Goal: Book appointment/travel/reservation

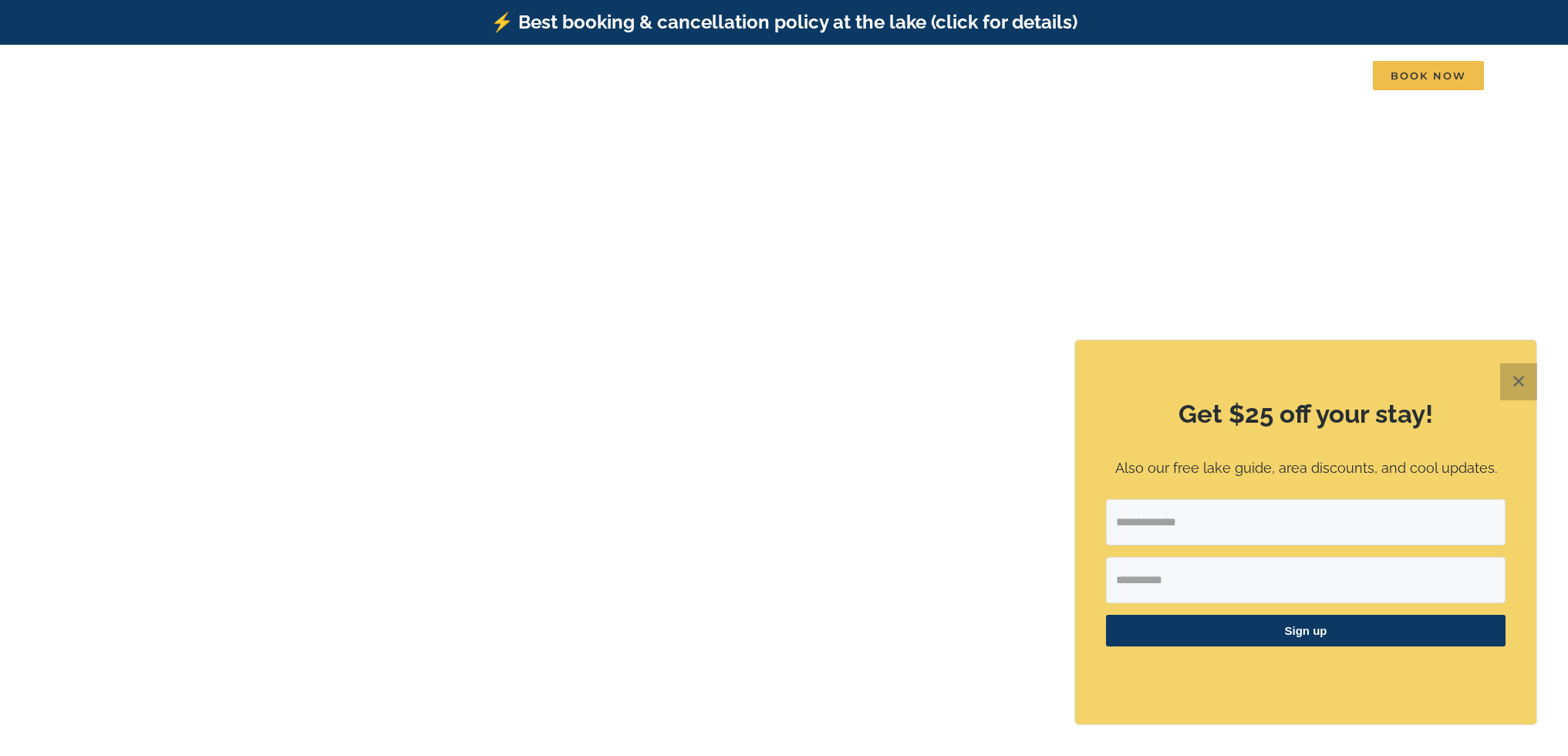
click at [1513, 381] on button "✕" at bounding box center [1519, 381] width 37 height 37
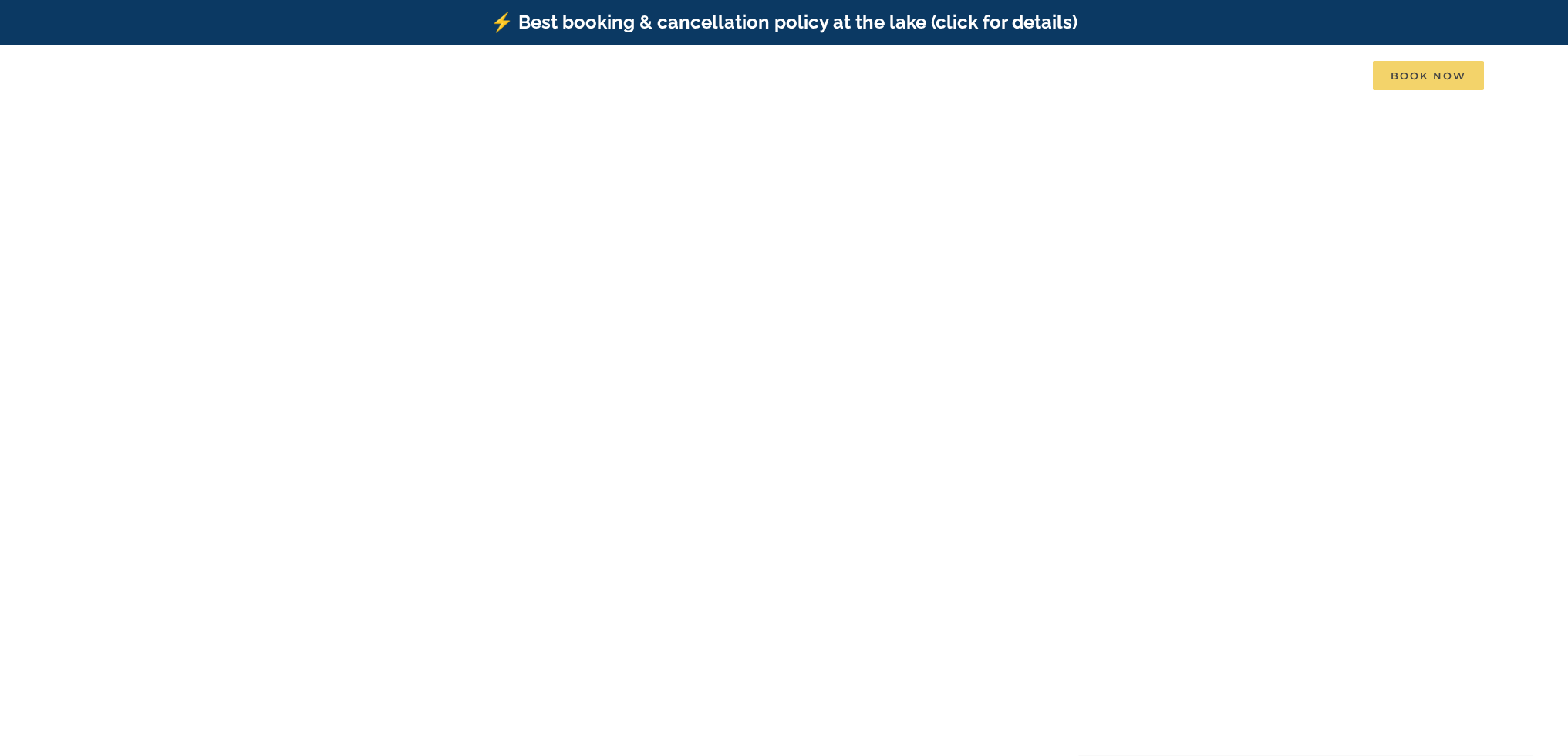
click at [1428, 68] on span "Book Now" at bounding box center [1428, 75] width 111 height 29
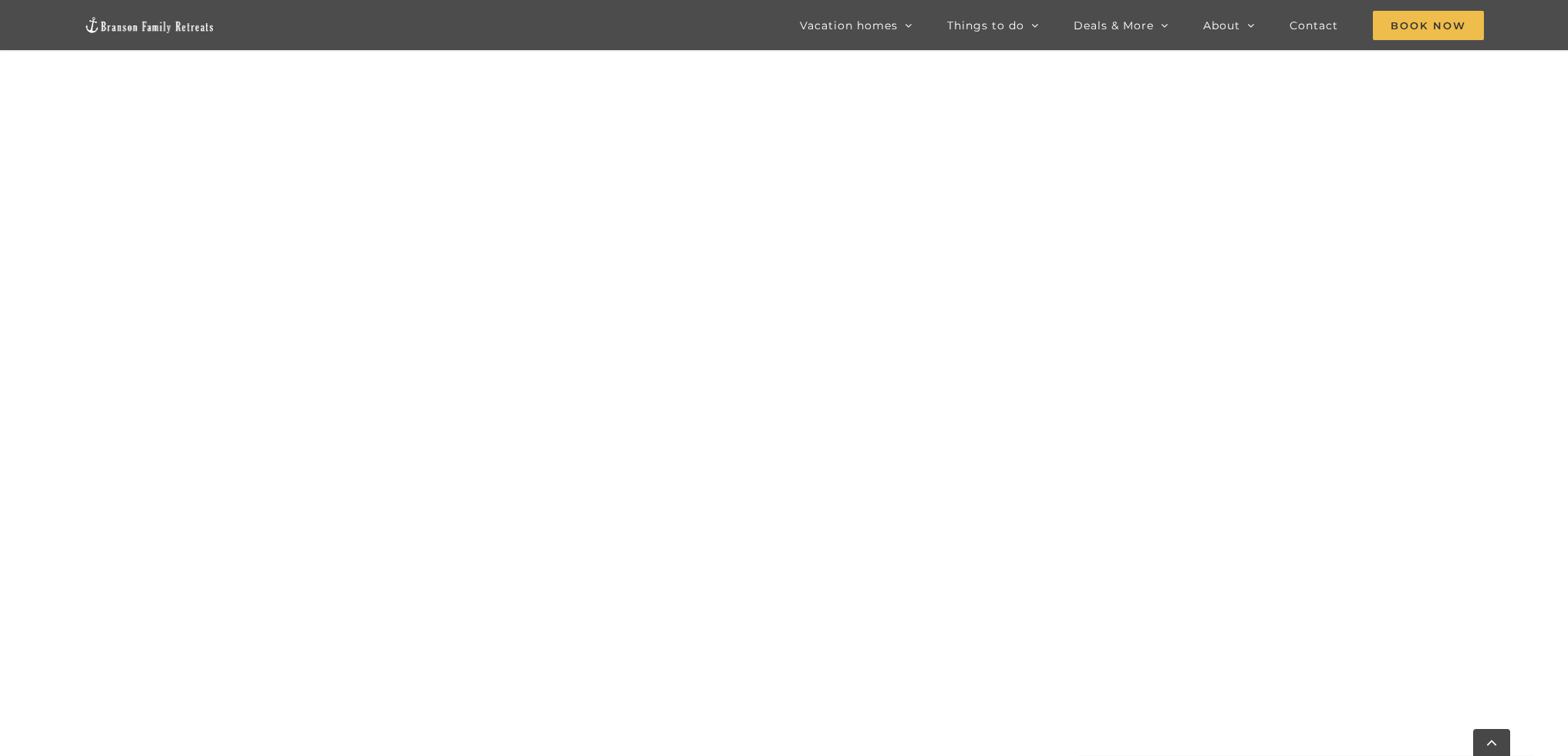
scroll to position [1758, 0]
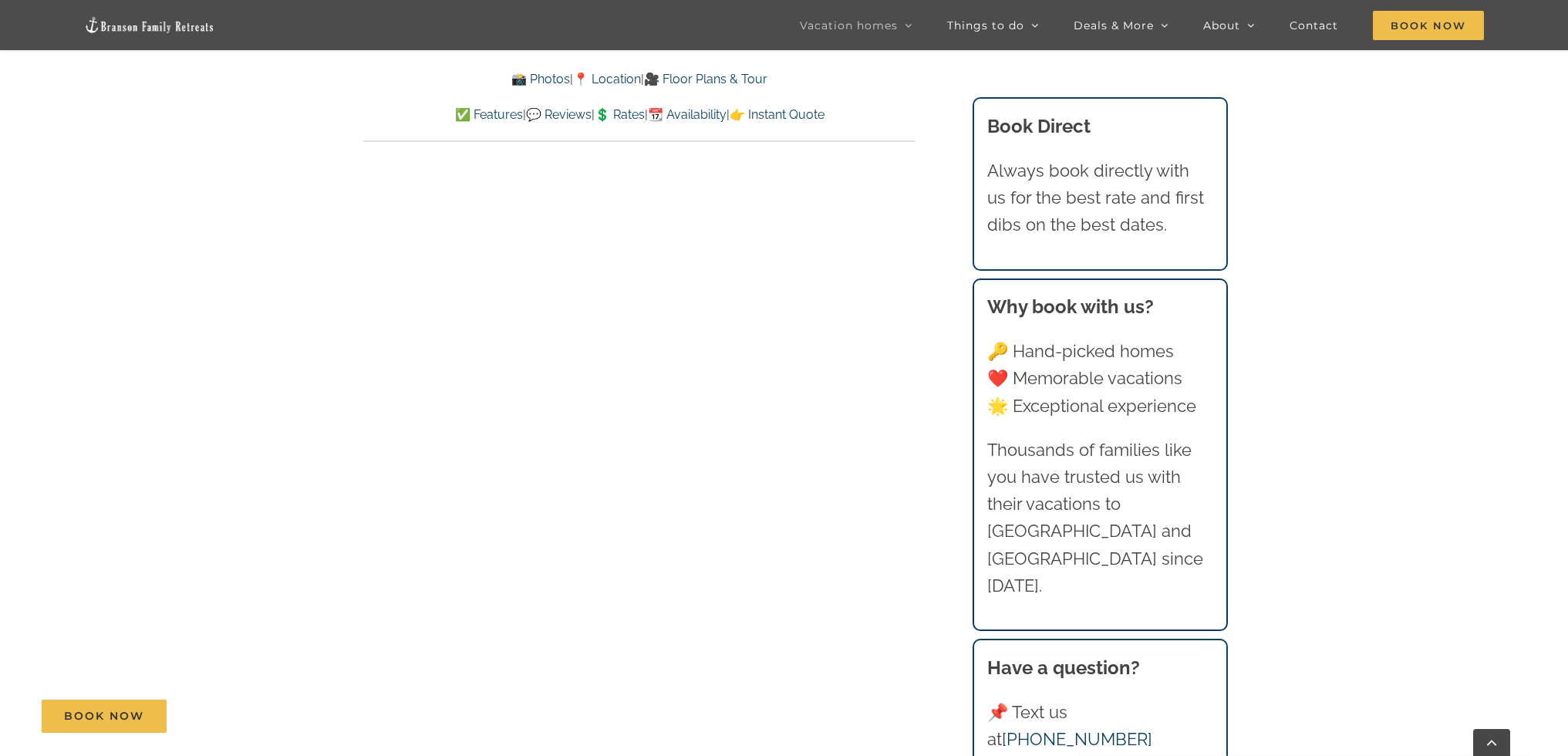
scroll to position [7252, 0]
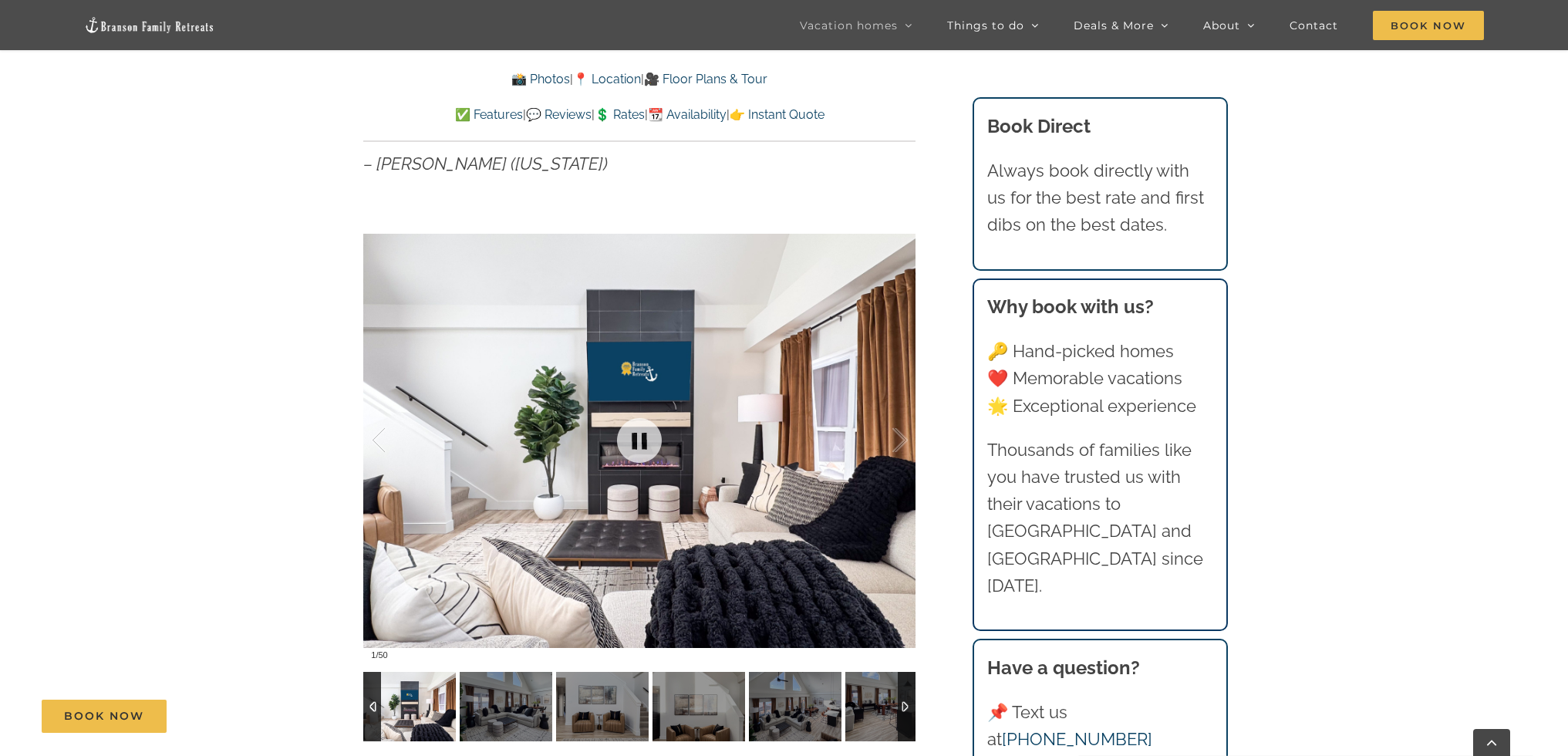
scroll to position [1311, 0]
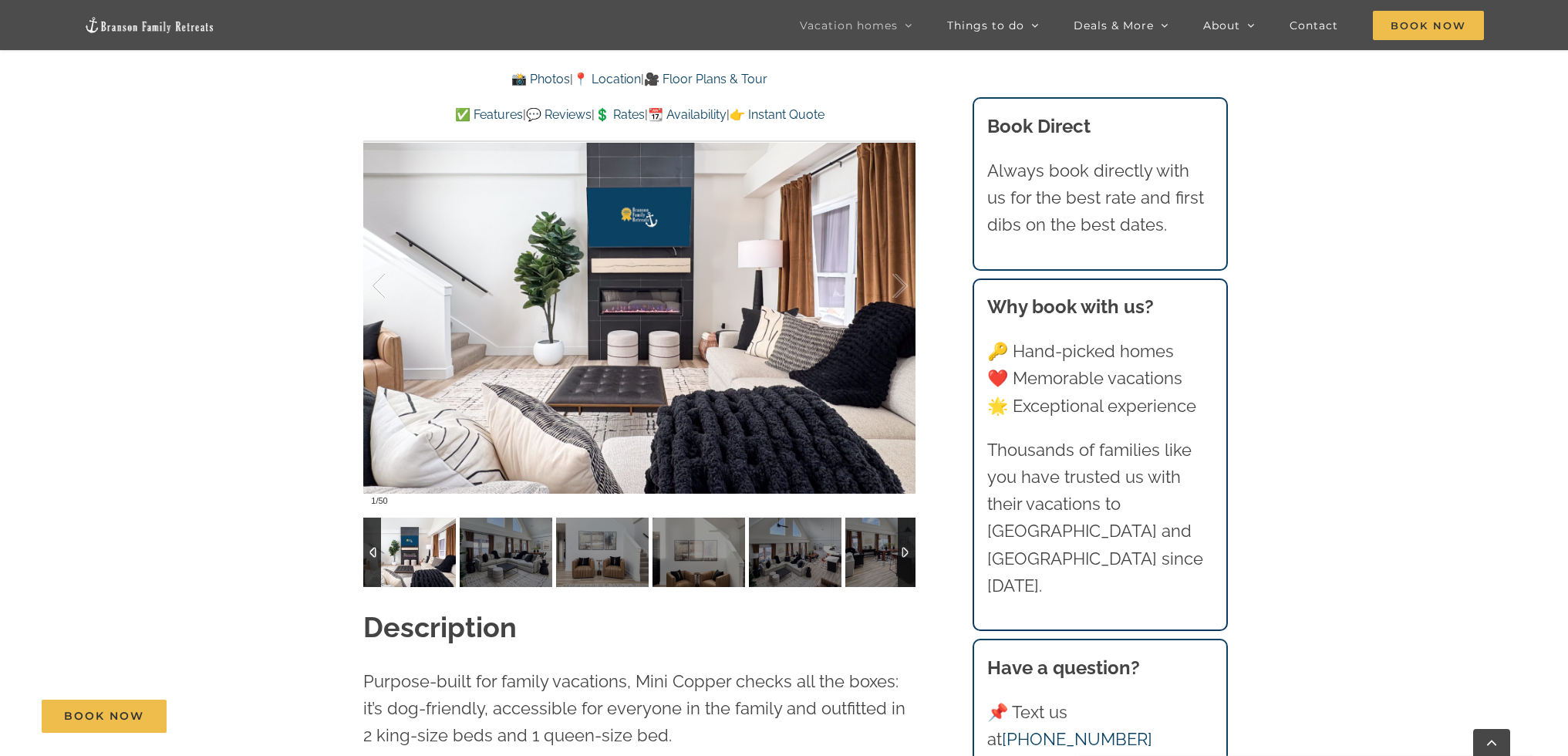
click at [905, 555] on div at bounding box center [907, 552] width 17 height 70
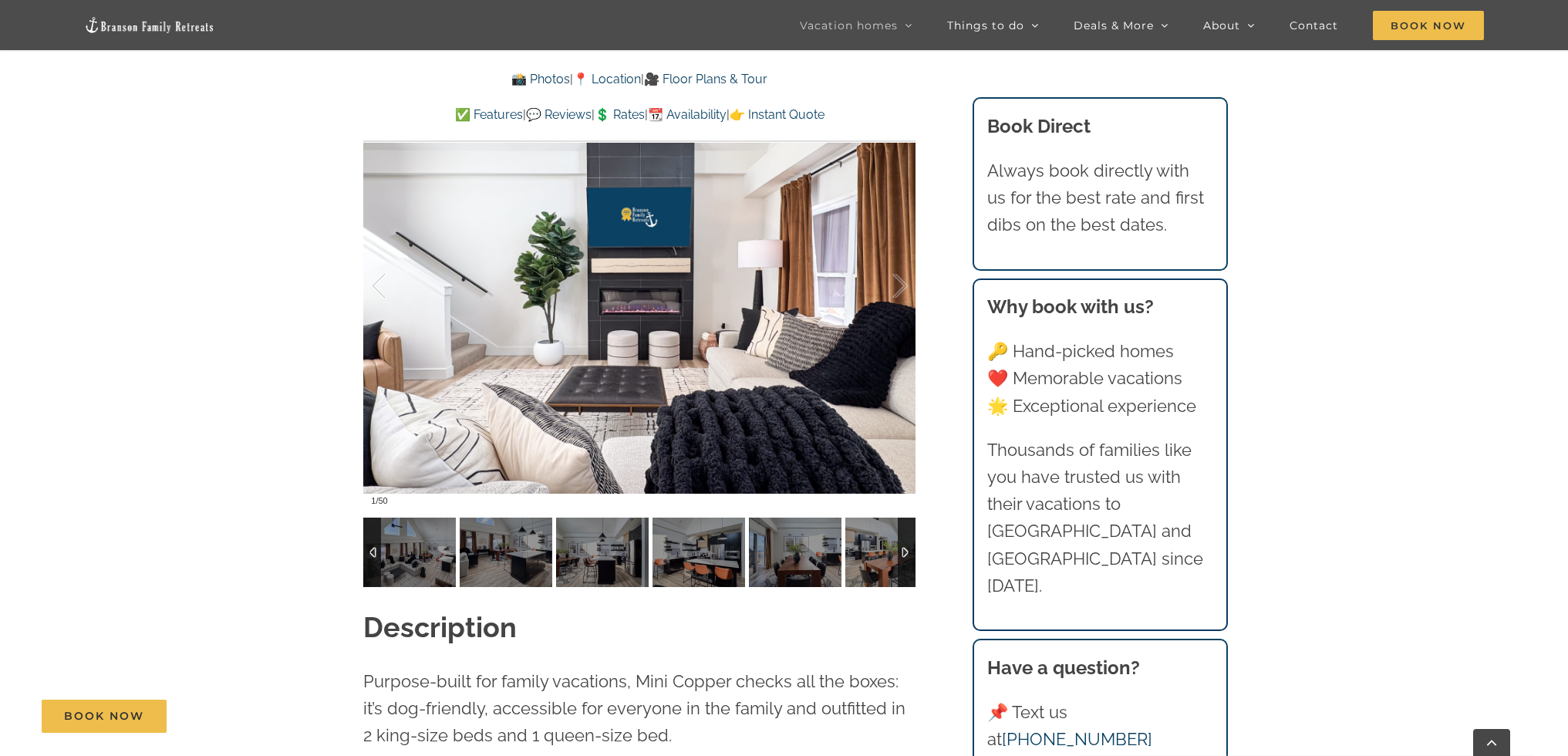
click at [904, 555] on div at bounding box center [907, 552] width 17 height 70
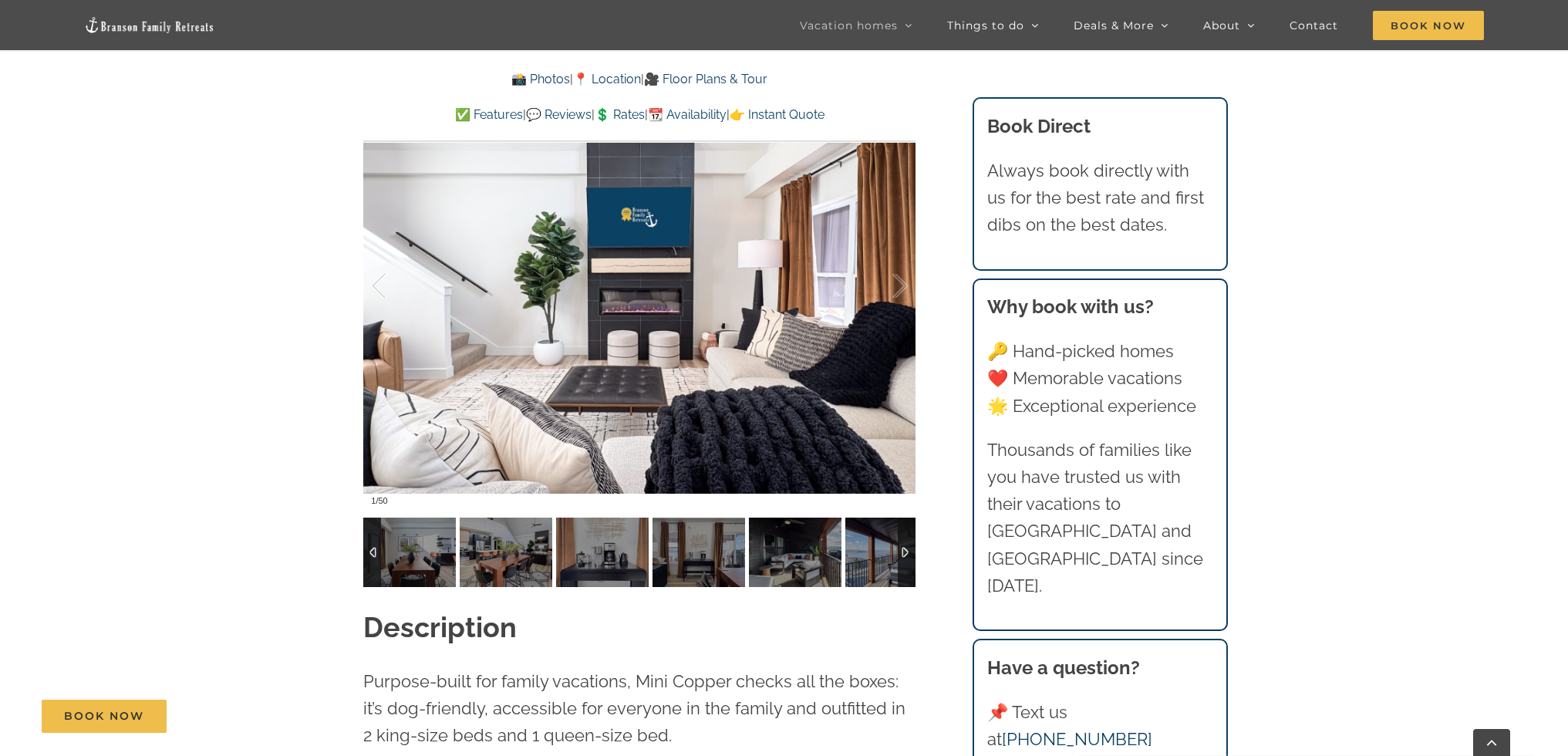
click at [904, 557] on div at bounding box center [907, 552] width 17 height 70
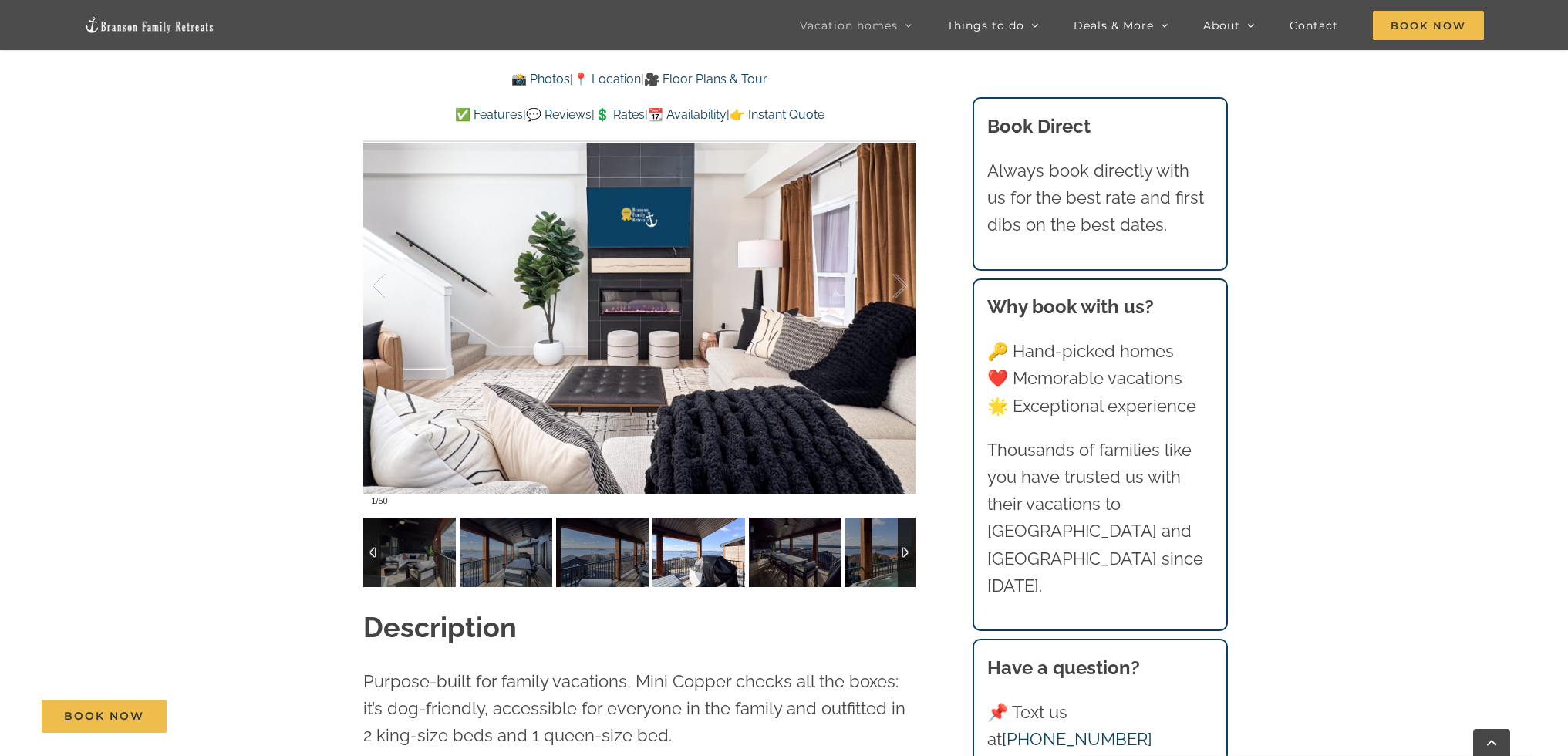
click at [669, 547] on img at bounding box center [699, 552] width 93 height 70
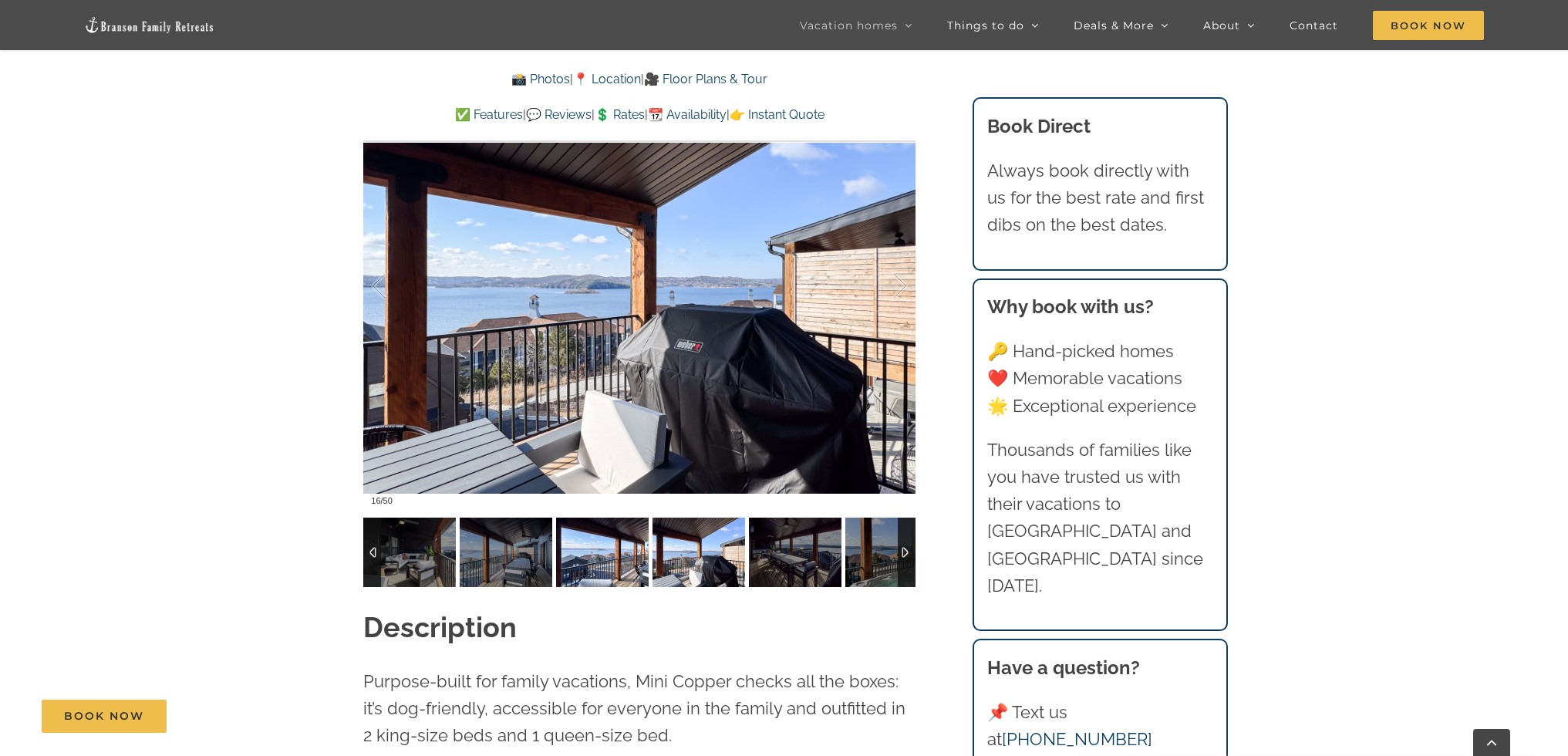
click at [621, 558] on img at bounding box center [602, 552] width 93 height 70
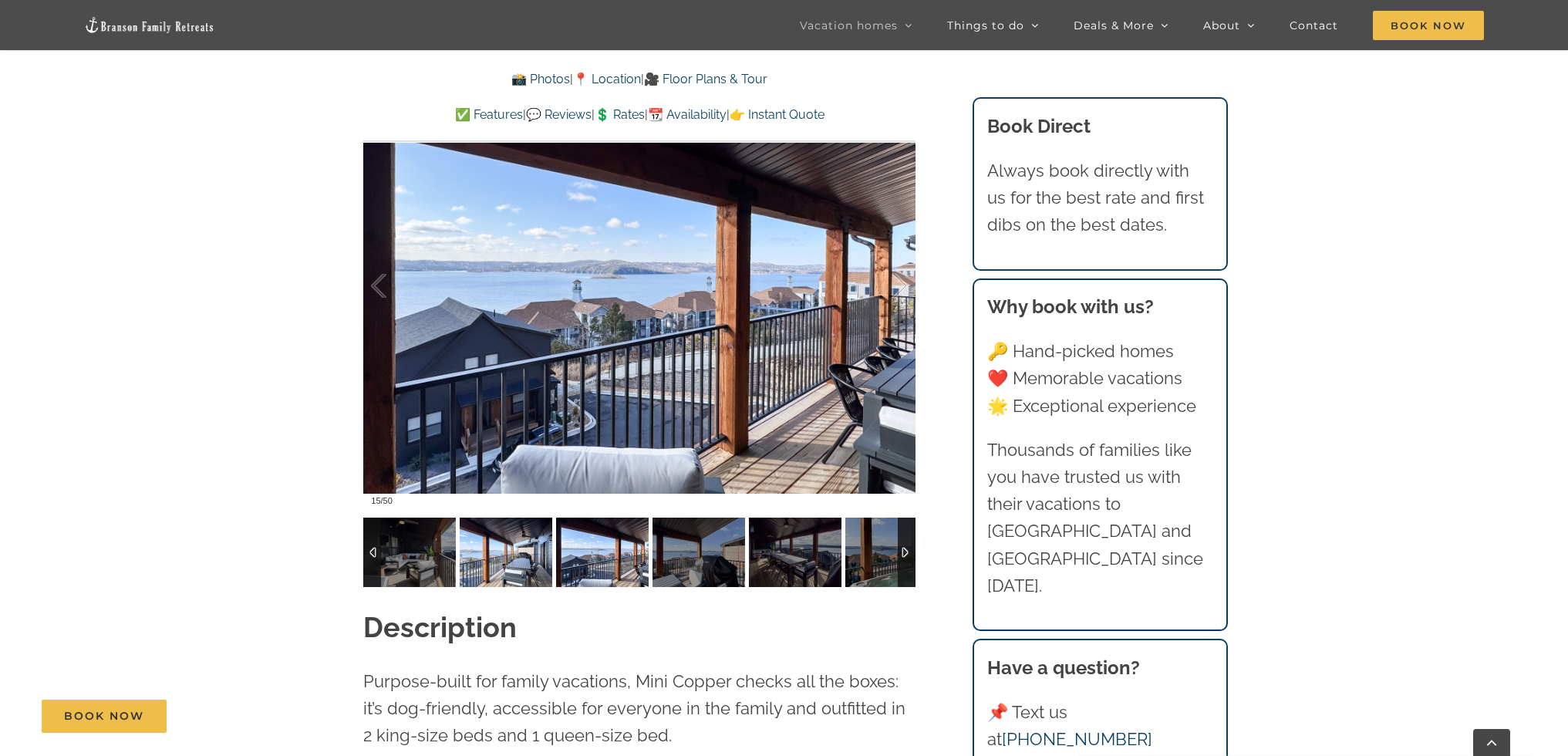
click at [493, 558] on img at bounding box center [506, 552] width 93 height 70
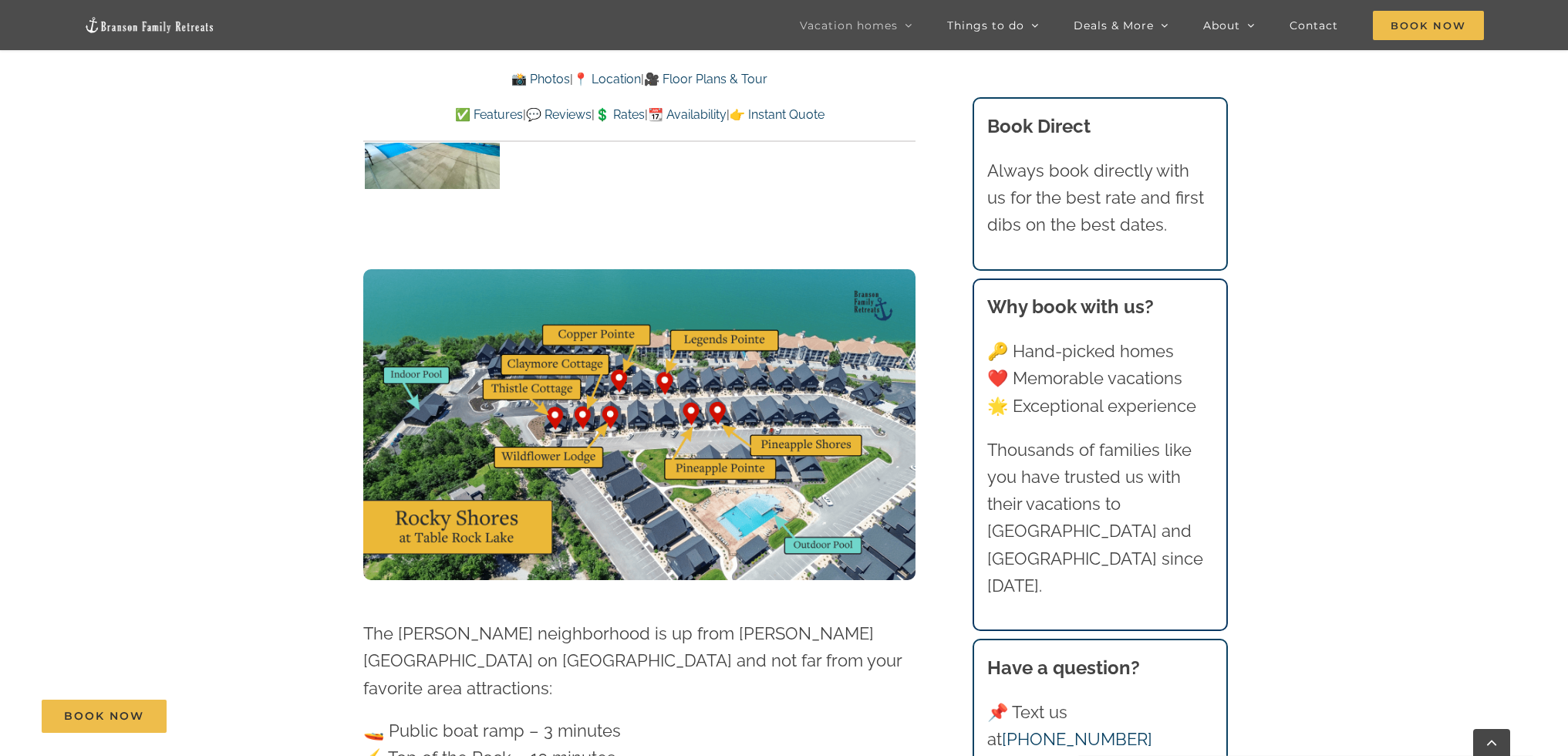
scroll to position [4011, 0]
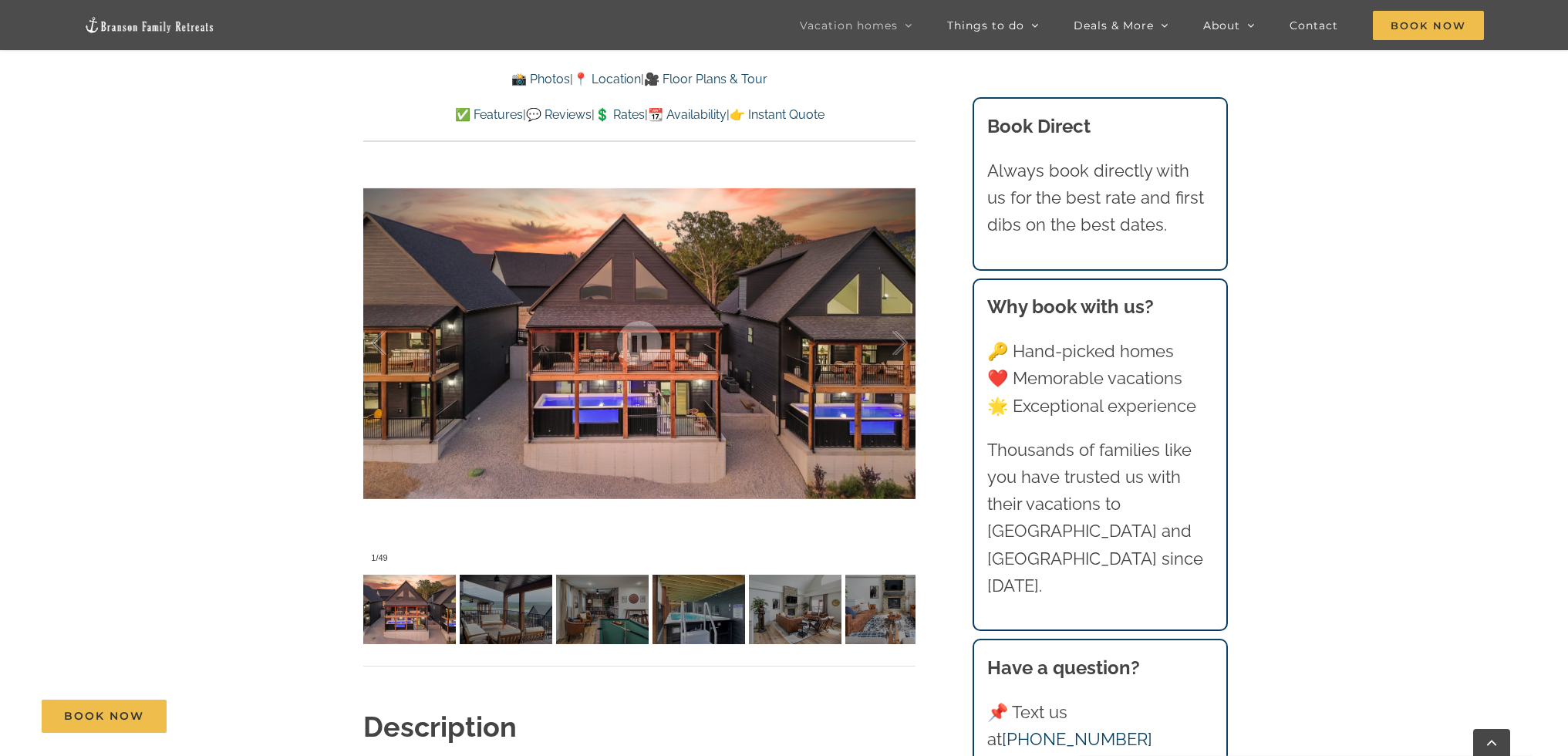
scroll to position [1466, 0]
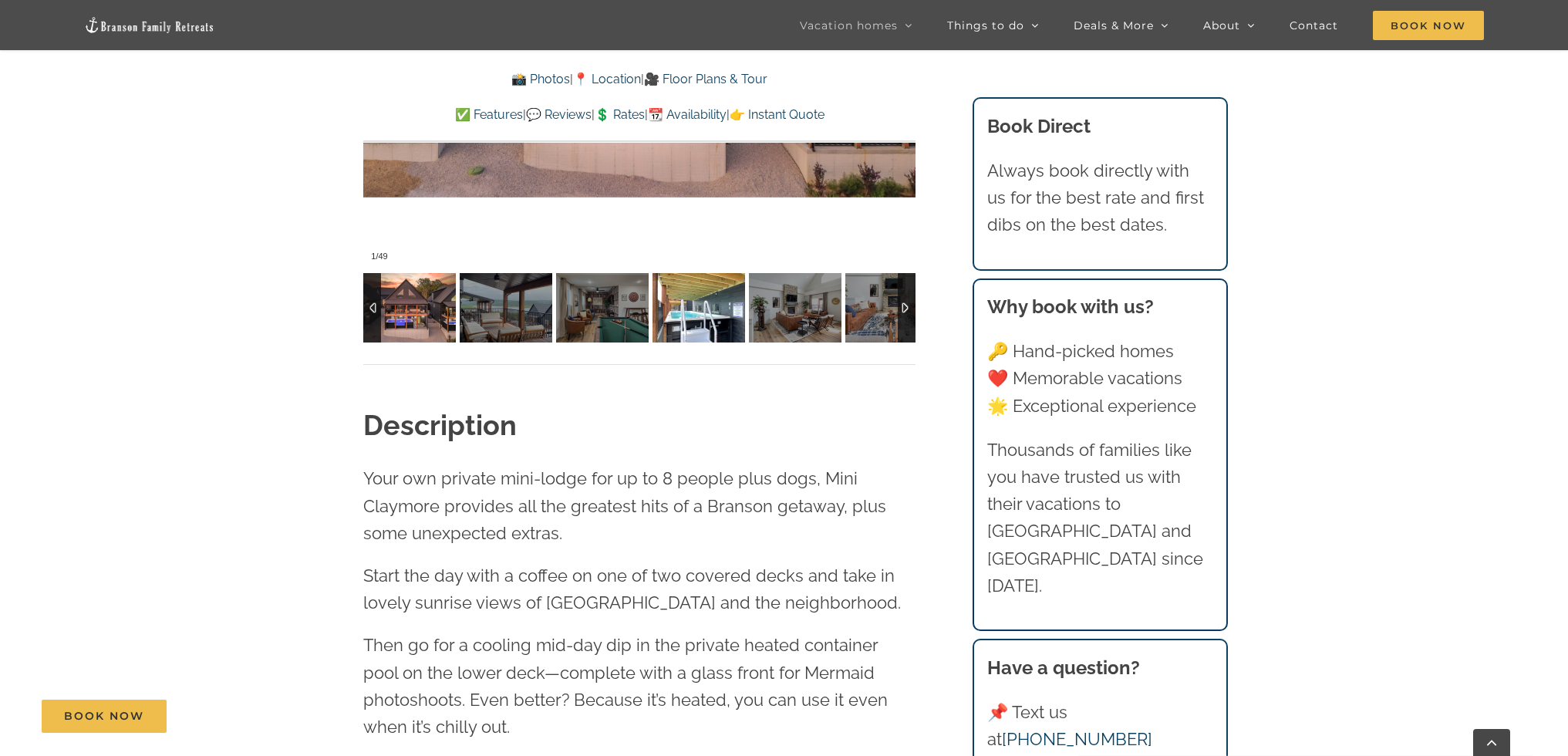
click at [697, 311] on img at bounding box center [699, 308] width 93 height 70
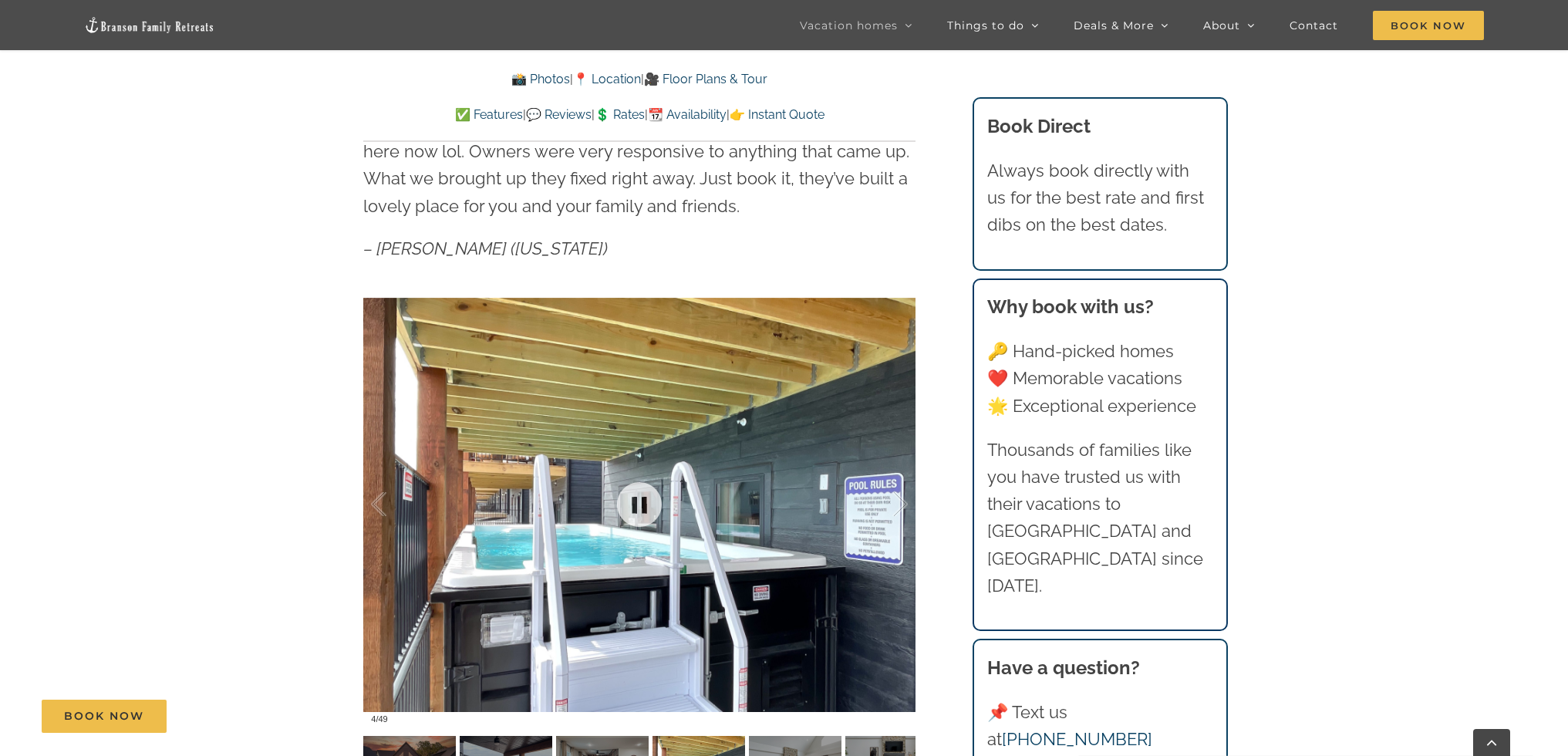
scroll to position [1311, 0]
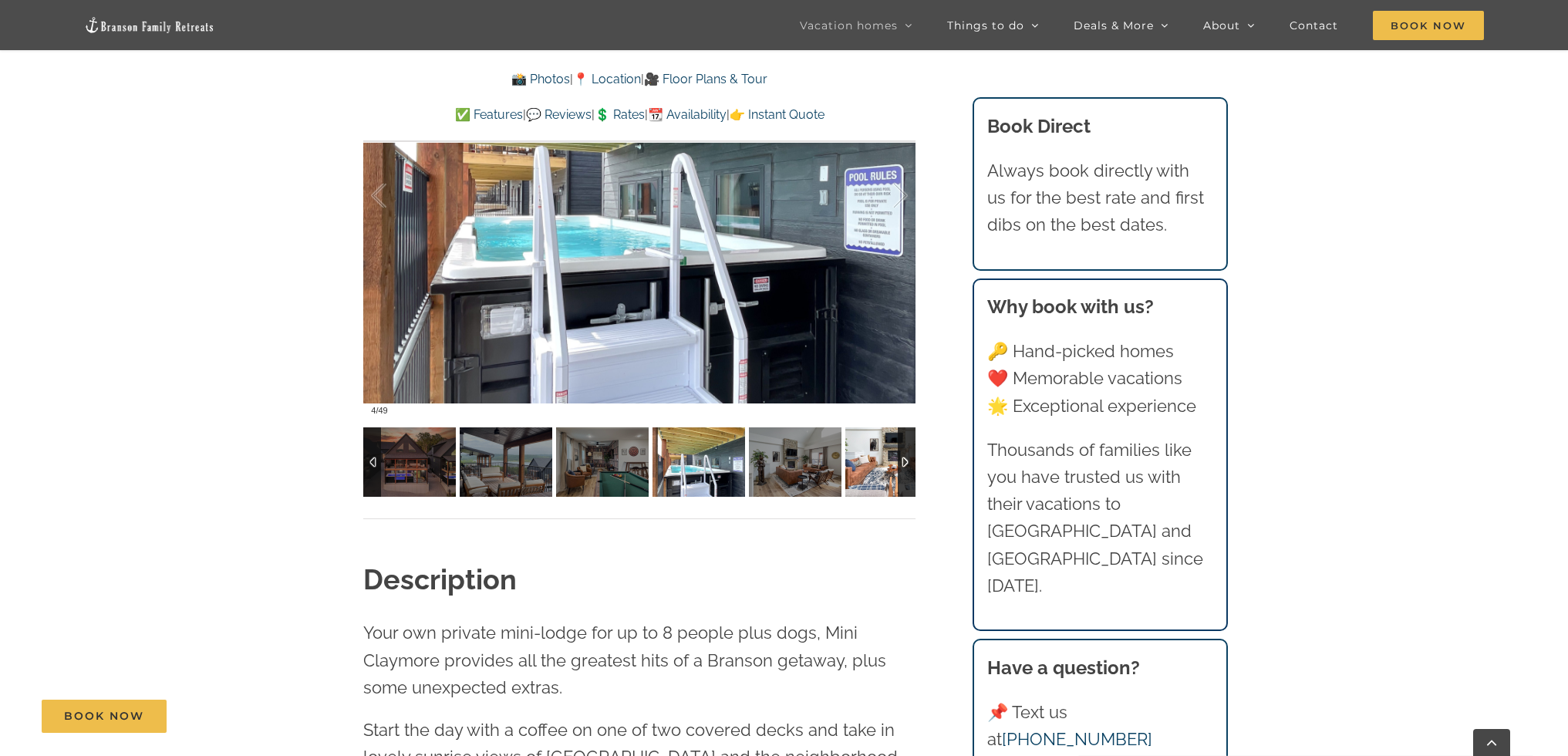
click at [903, 458] on div at bounding box center [907, 462] width 17 height 70
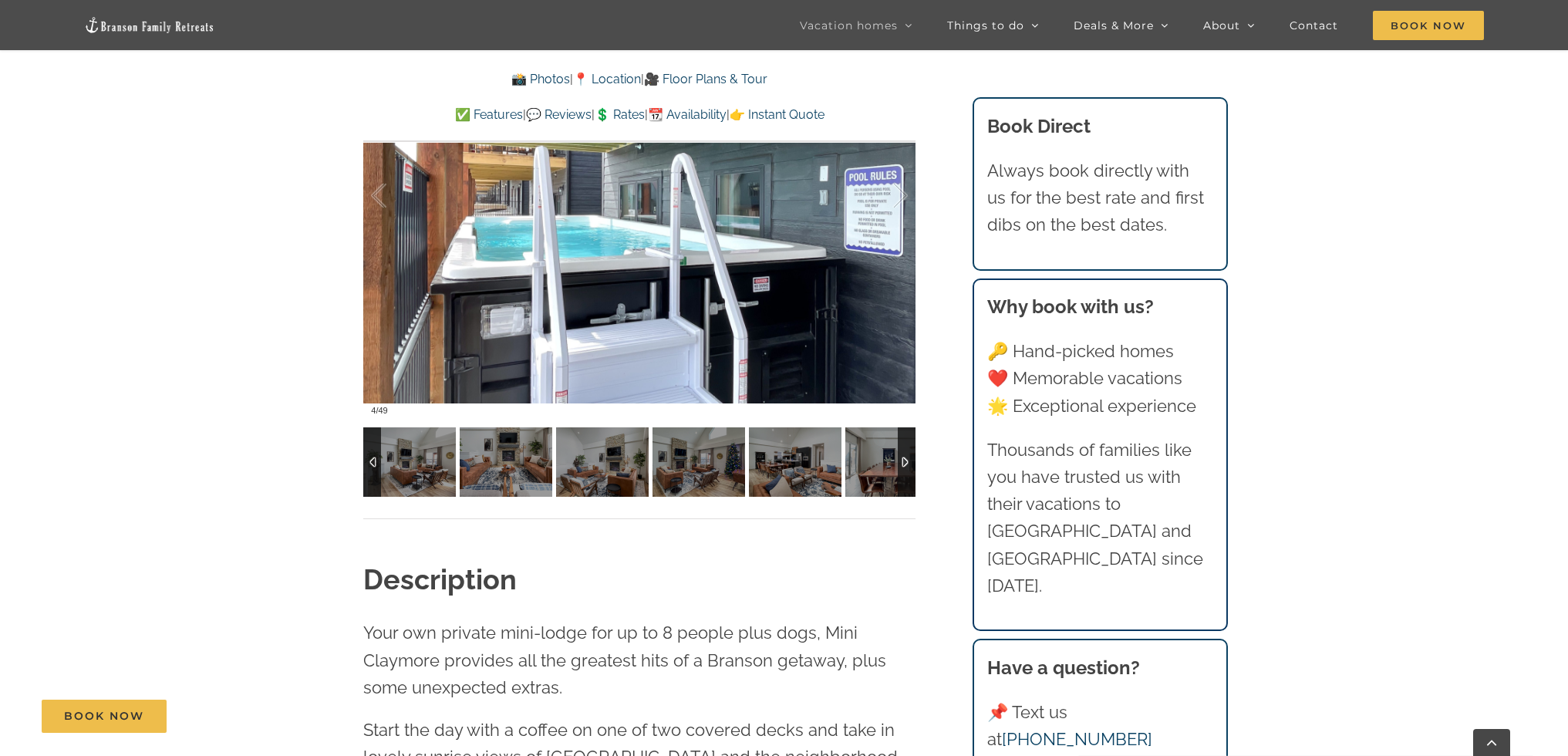
click at [904, 458] on div at bounding box center [907, 462] width 17 height 70
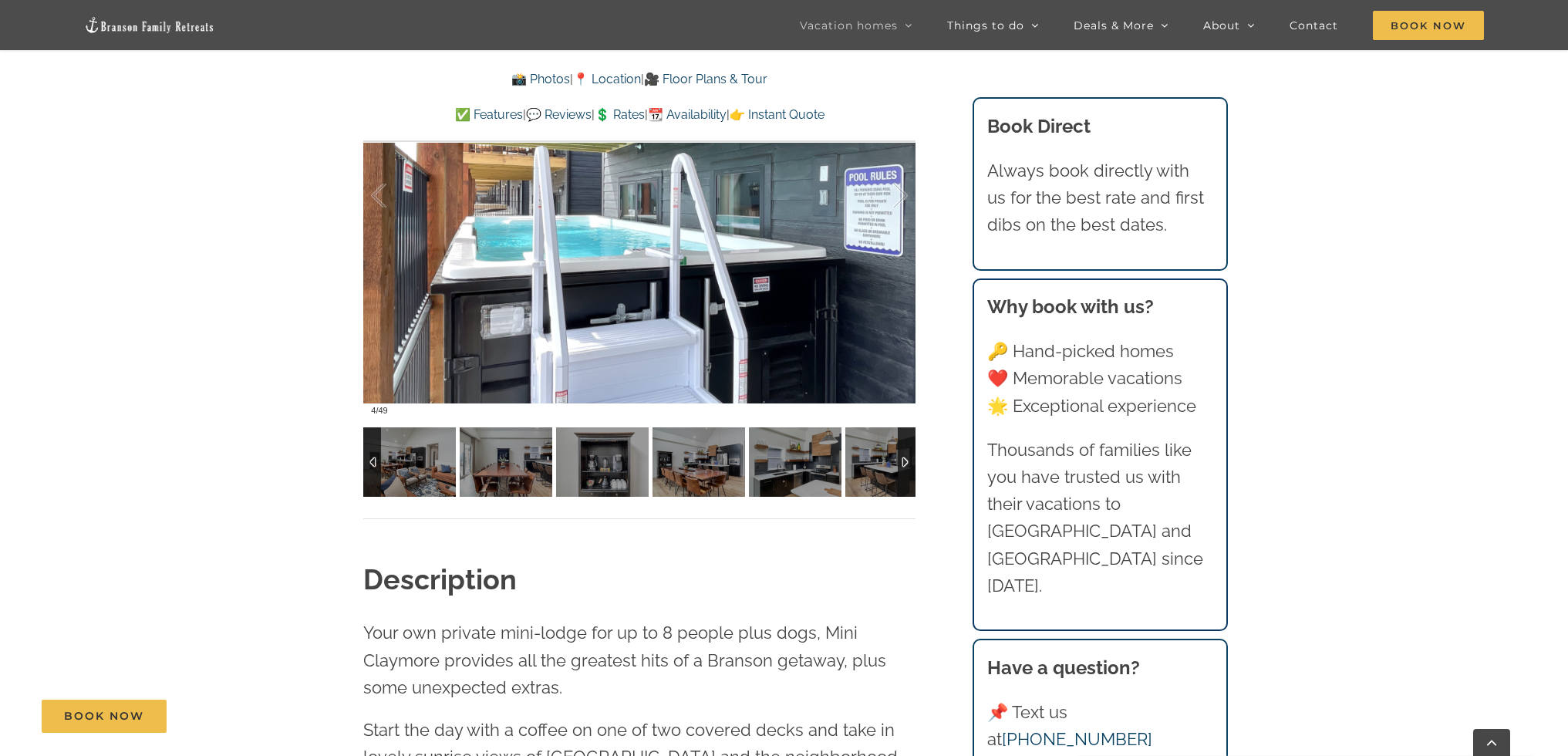
click at [904, 458] on div at bounding box center [907, 462] width 17 height 70
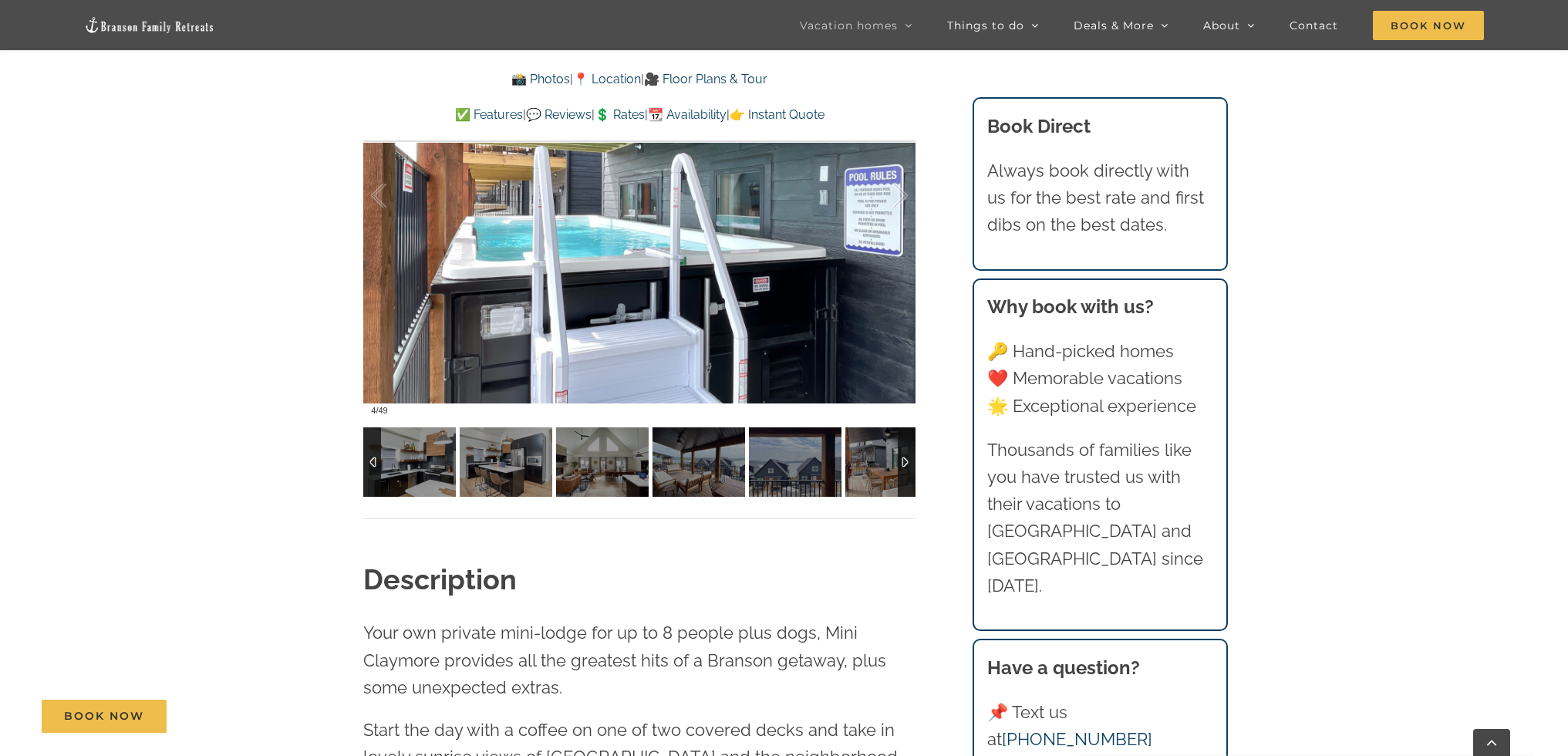
click at [904, 458] on div at bounding box center [907, 462] width 17 height 70
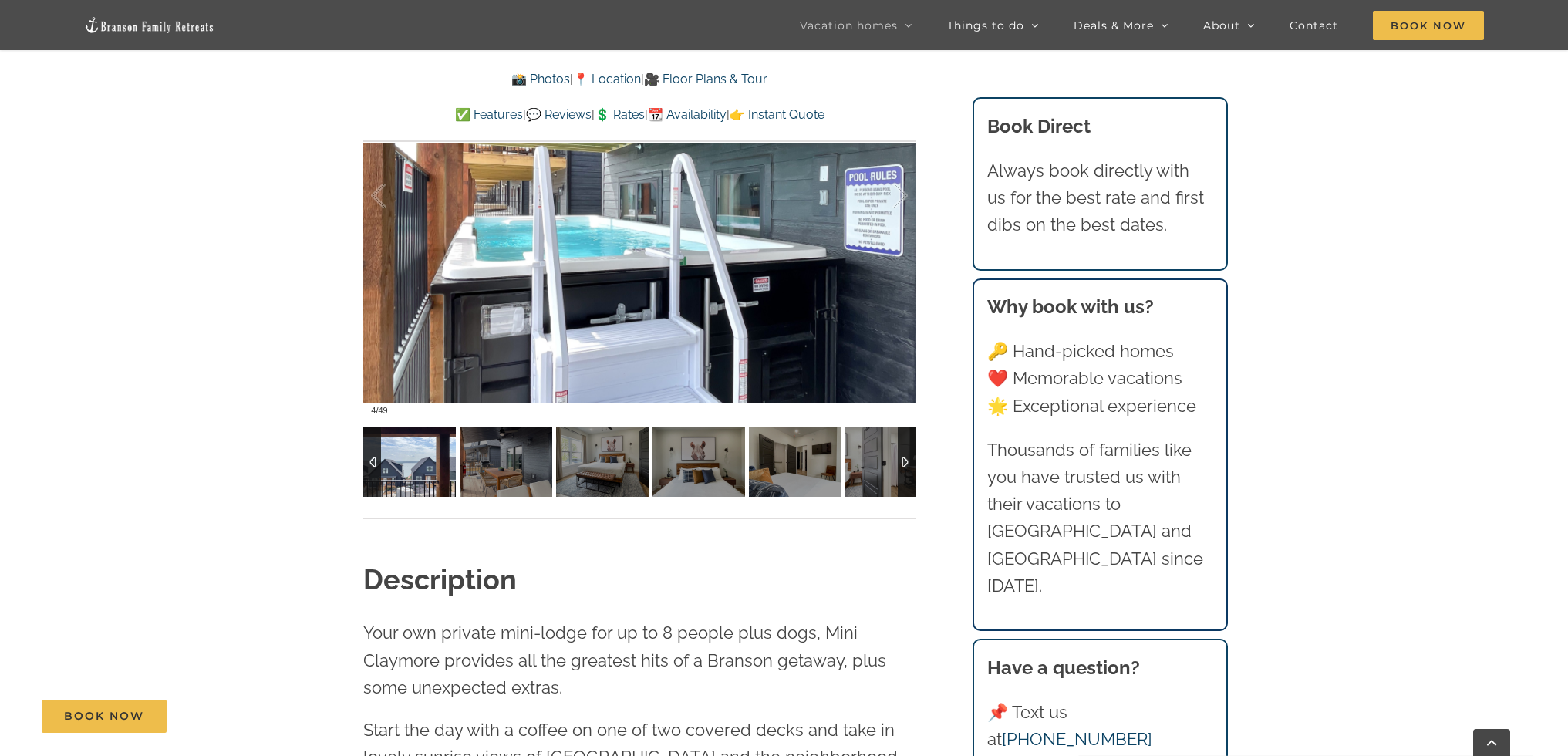
click at [423, 466] on img at bounding box center [409, 462] width 93 height 70
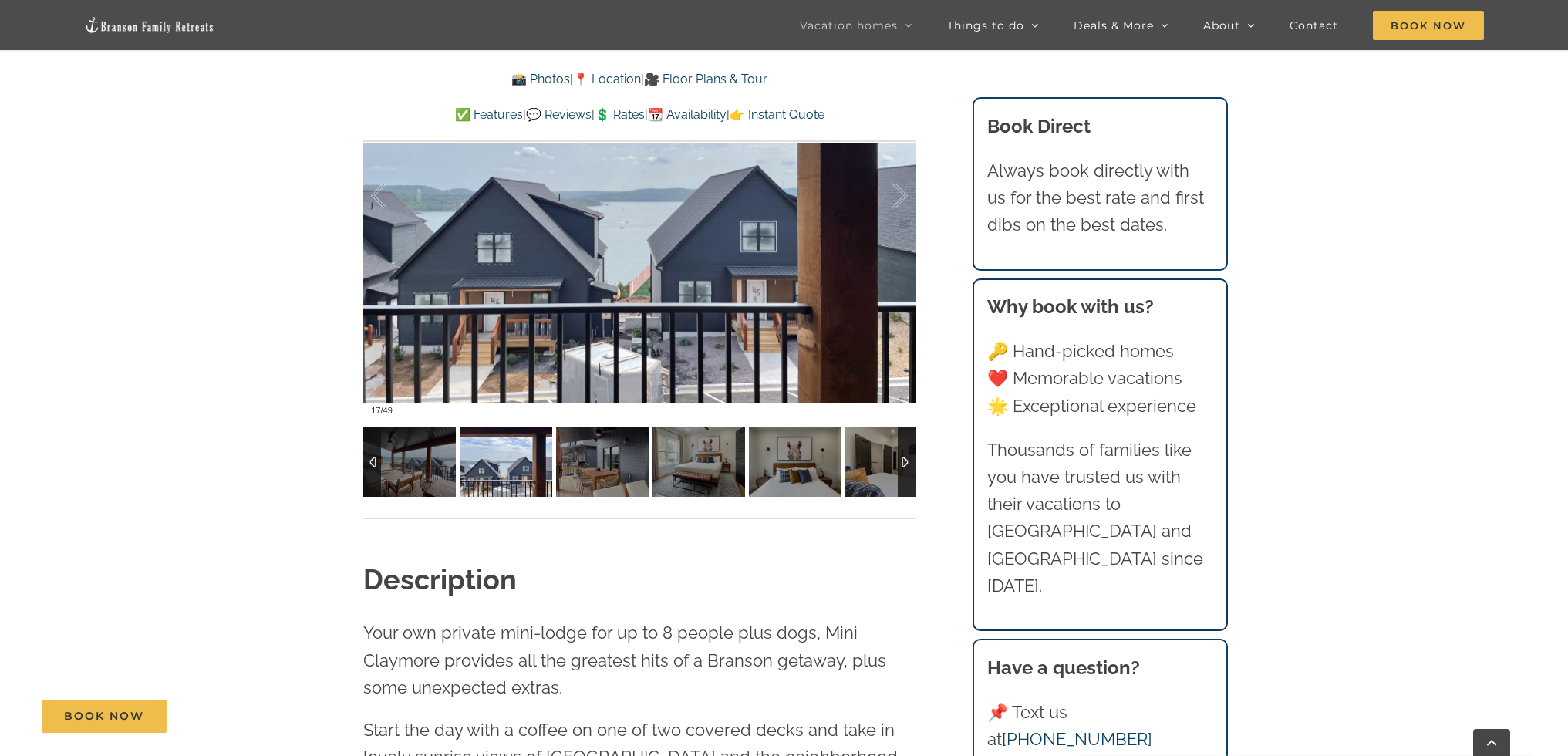
click at [368, 467] on div at bounding box center [372, 462] width 17 height 70
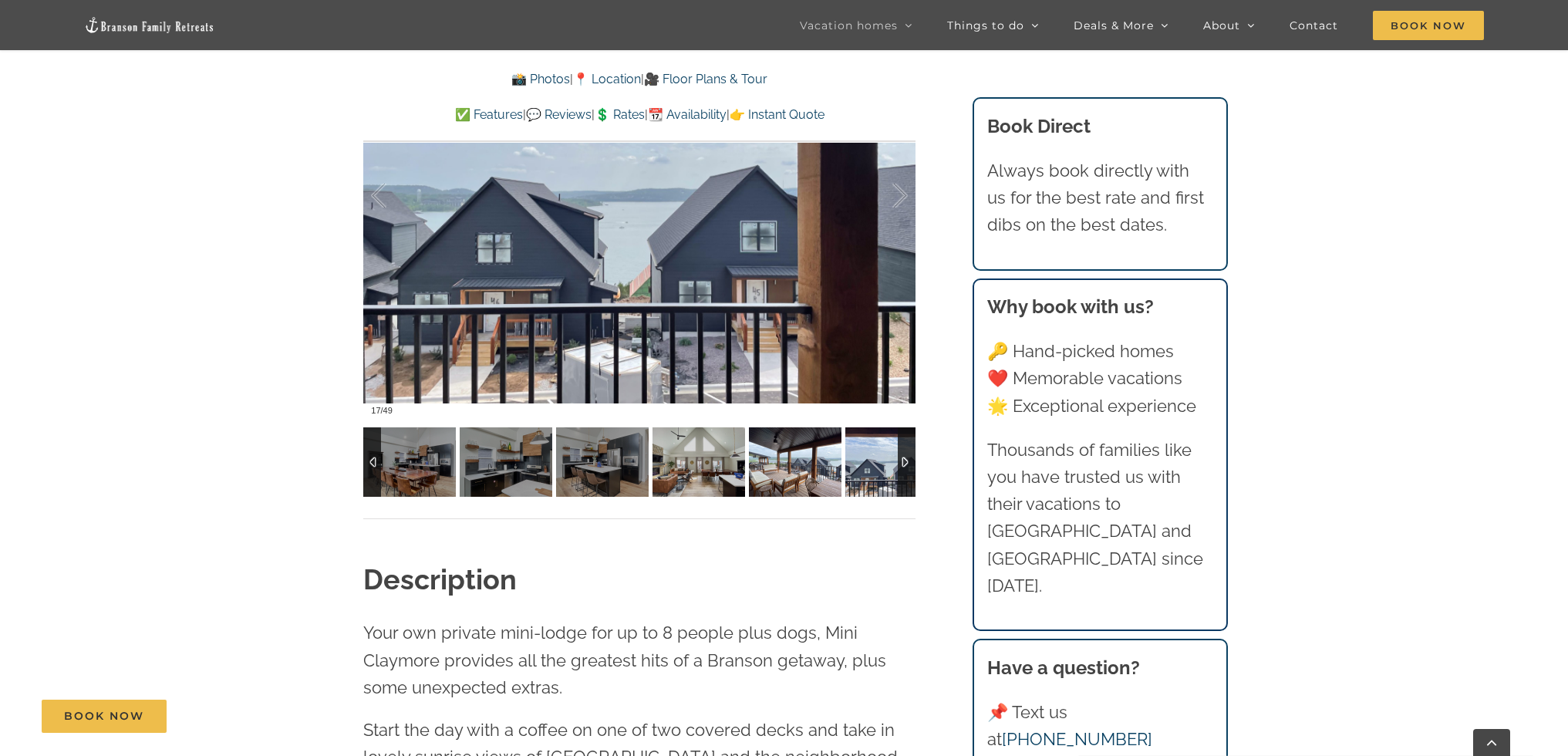
click at [771, 467] on img at bounding box center [796, 462] width 93 height 70
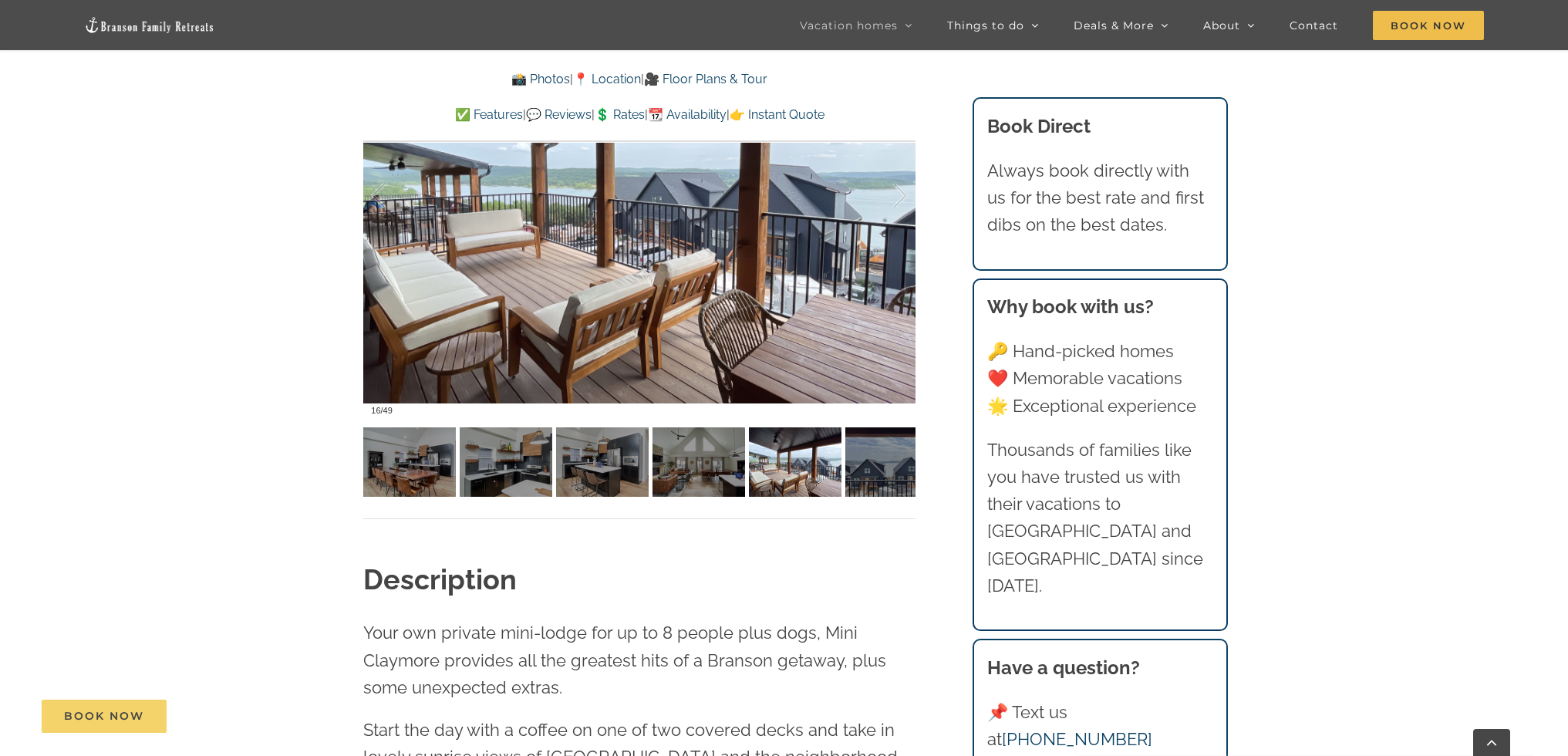
click at [126, 715] on span "Book Now" at bounding box center [103, 716] width 80 height 14
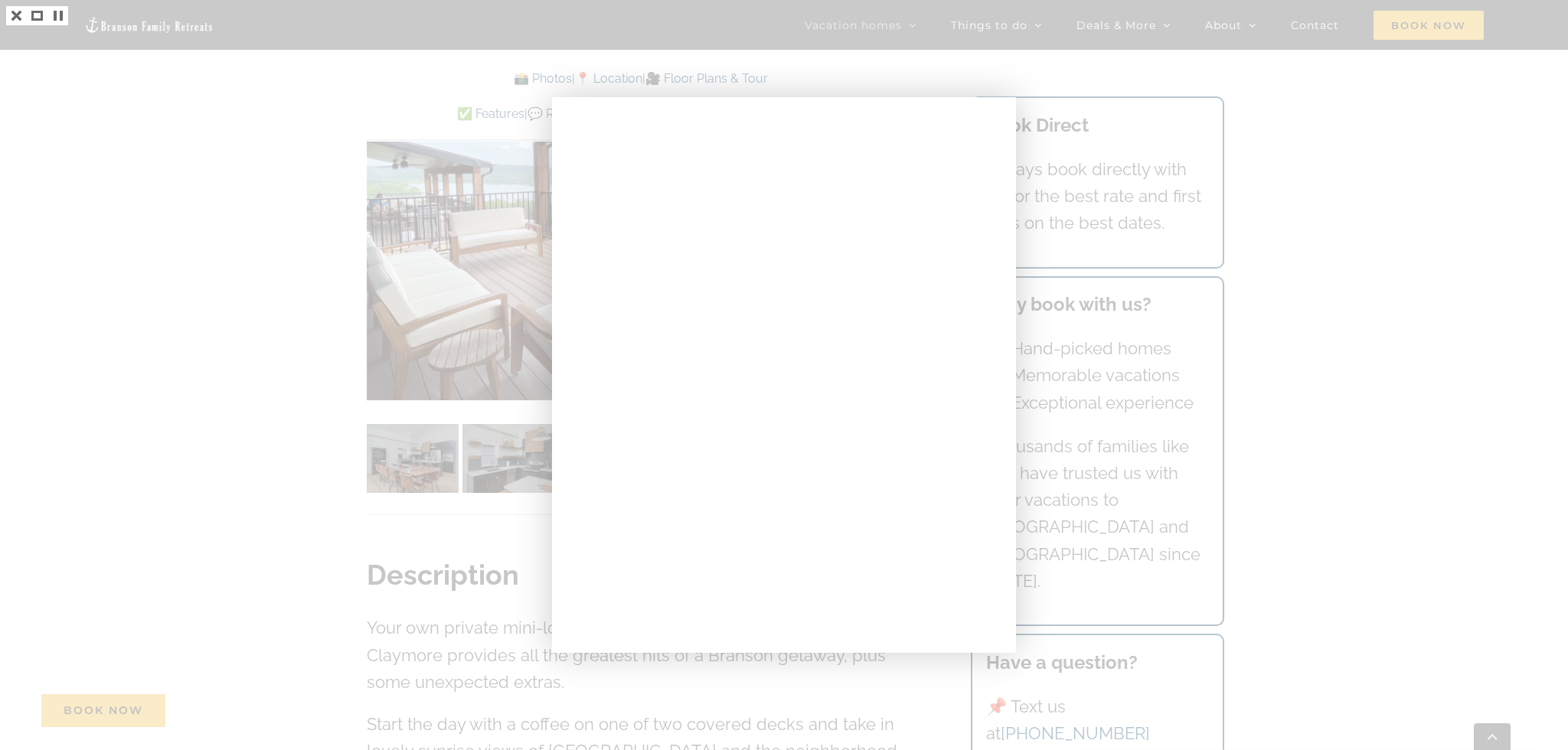
click at [276, 406] on div at bounding box center [784, 375] width 1568 height 750
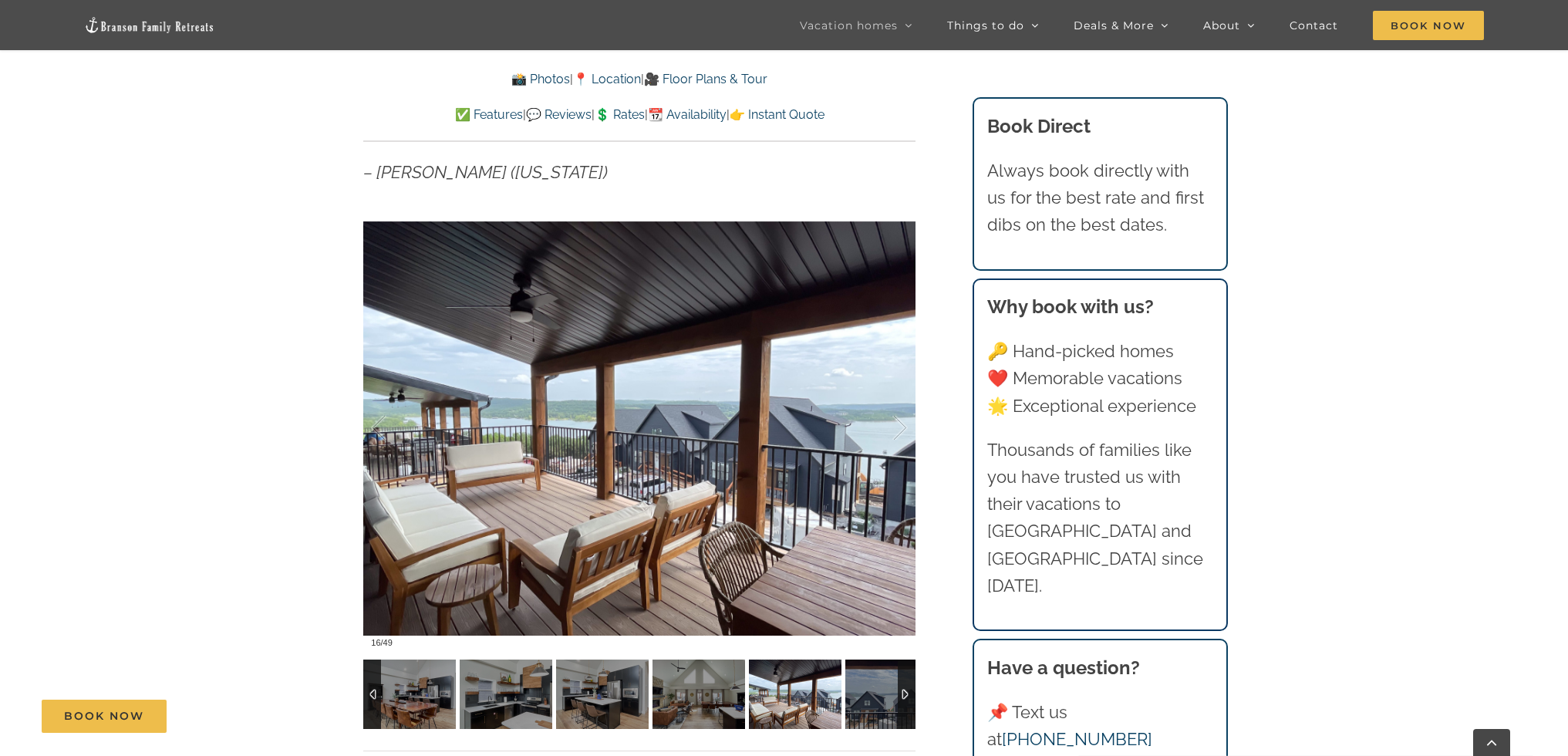
scroll to position [1233, 0]
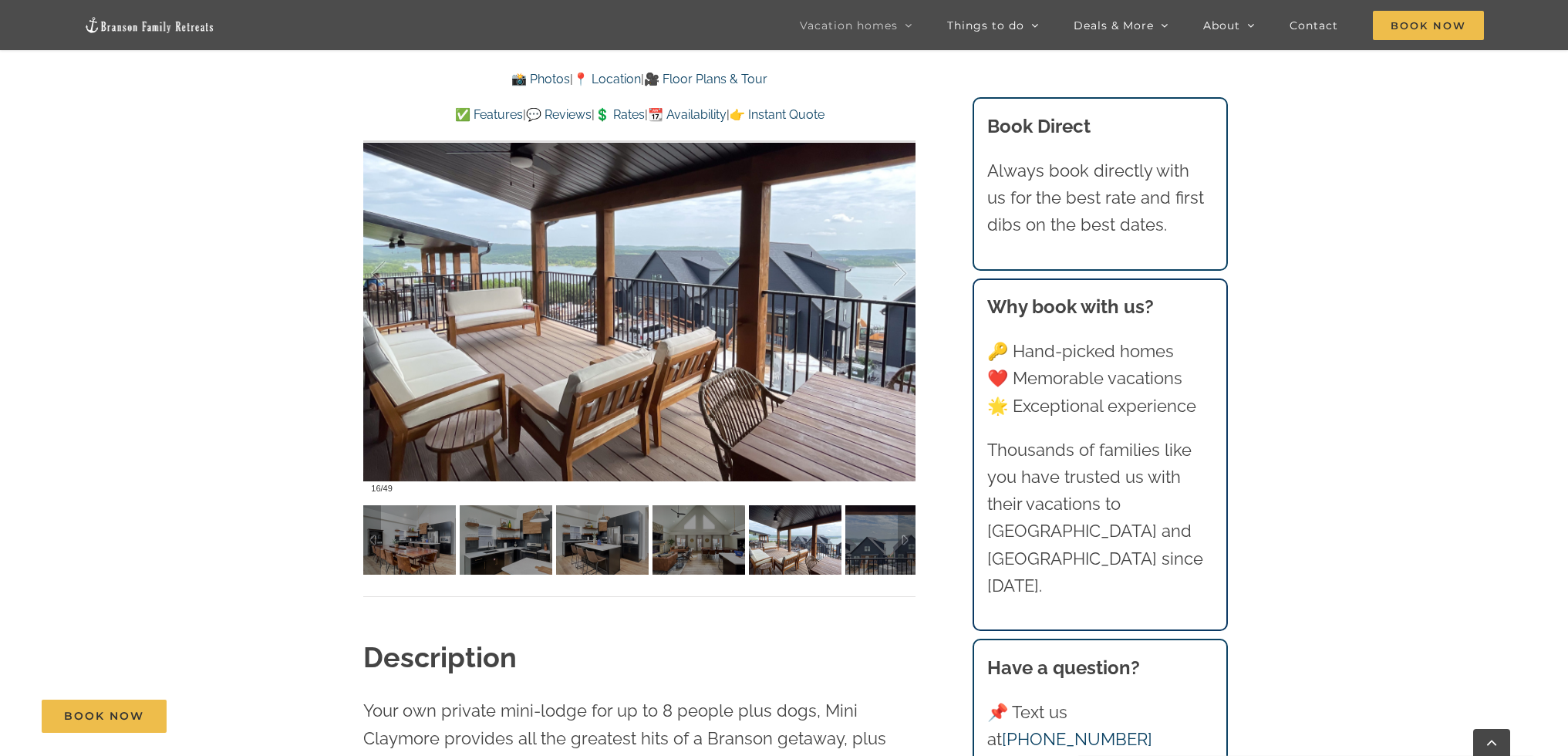
click at [908, 539] on div at bounding box center [639, 540] width 552 height 70
click at [907, 543] on div at bounding box center [907, 540] width 17 height 70
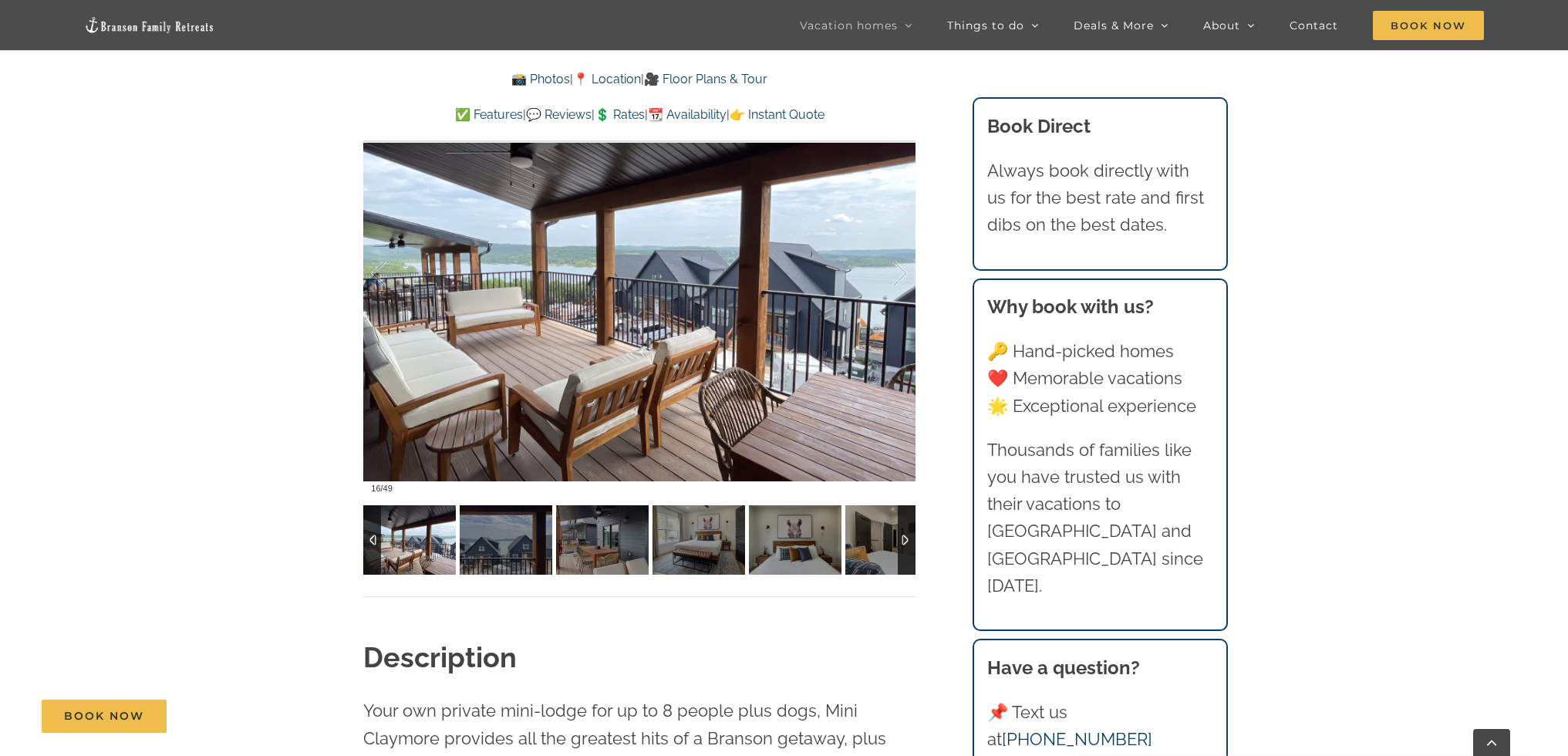
click at [907, 543] on div at bounding box center [907, 540] width 17 height 70
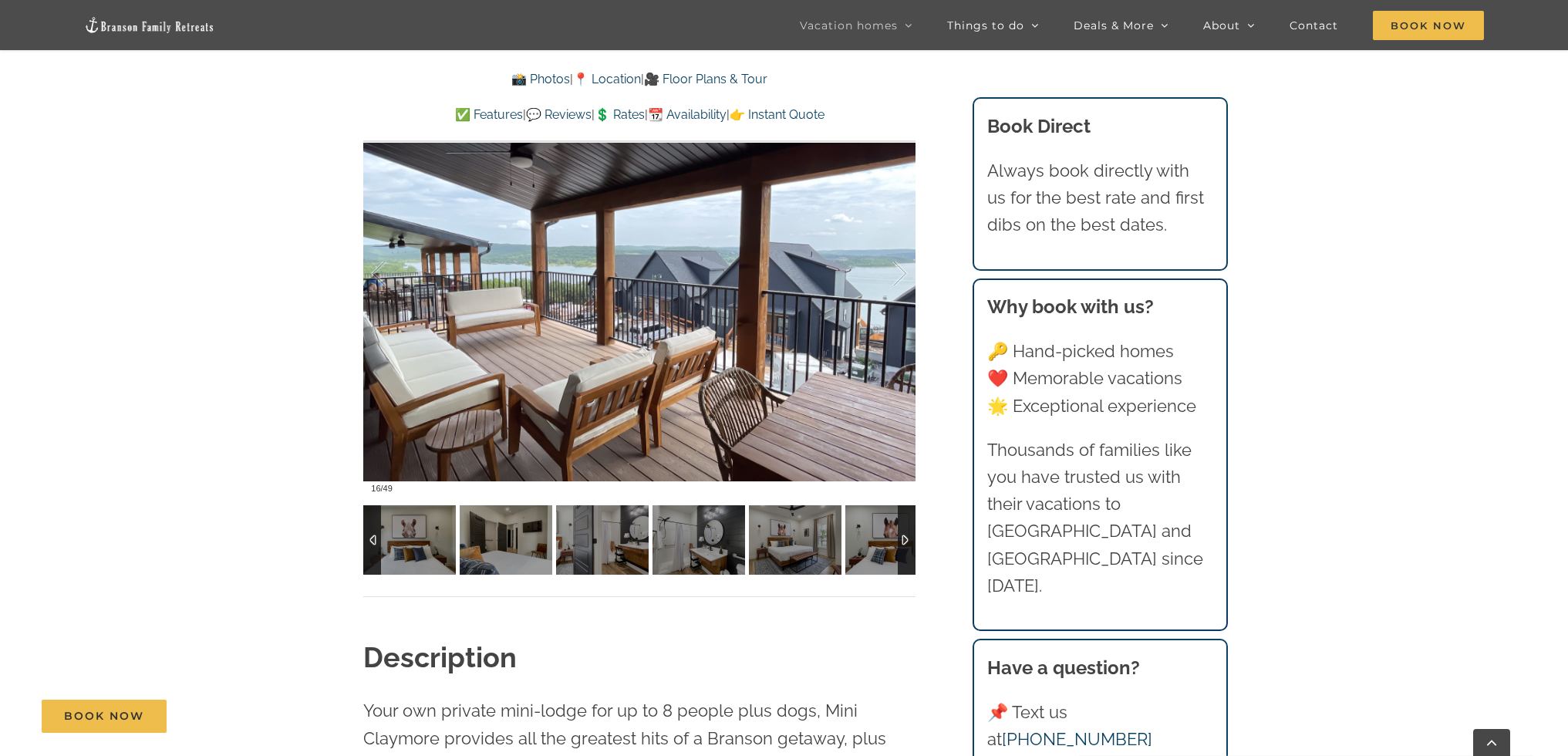
click at [907, 543] on div at bounding box center [907, 540] width 17 height 70
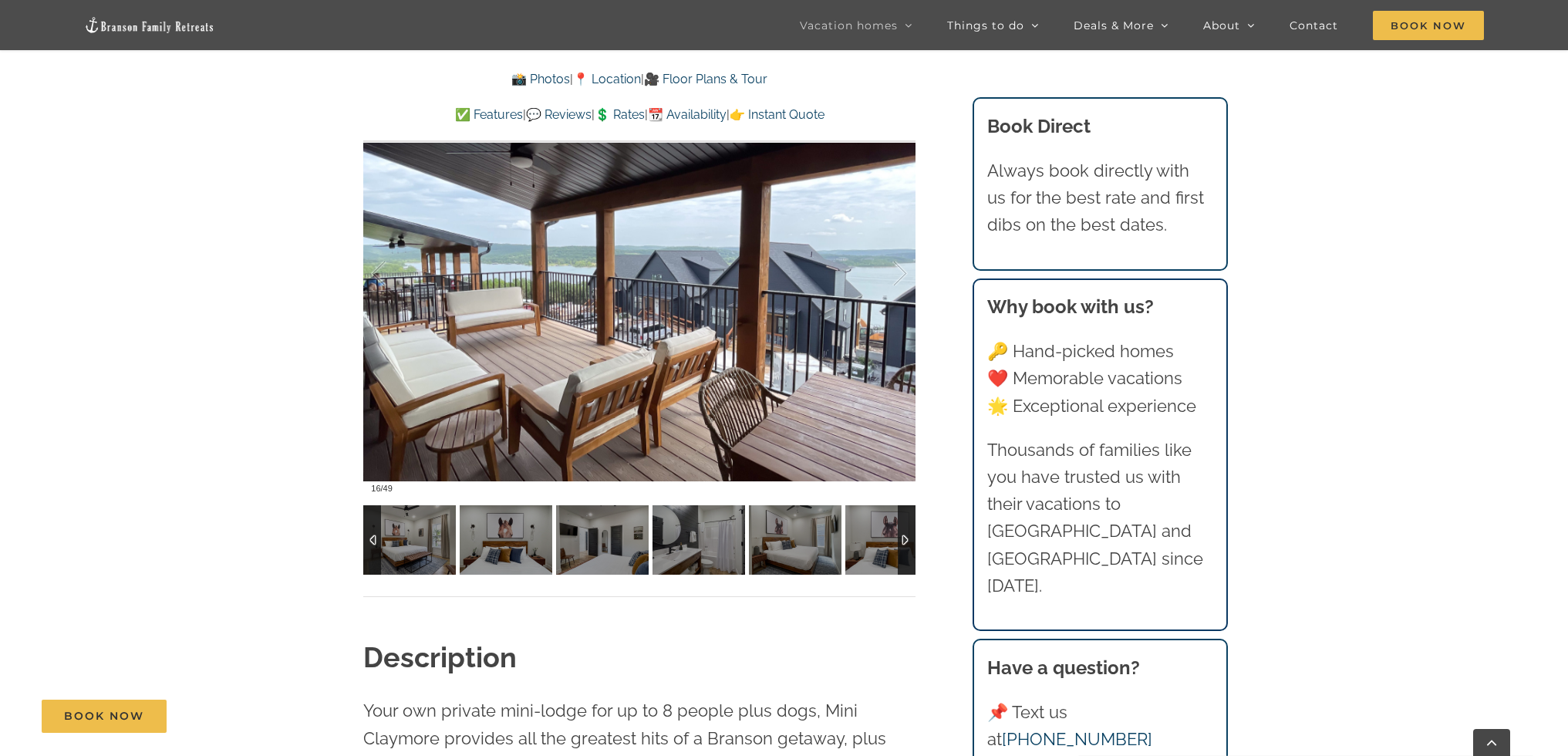
click at [908, 545] on div at bounding box center [907, 540] width 17 height 70
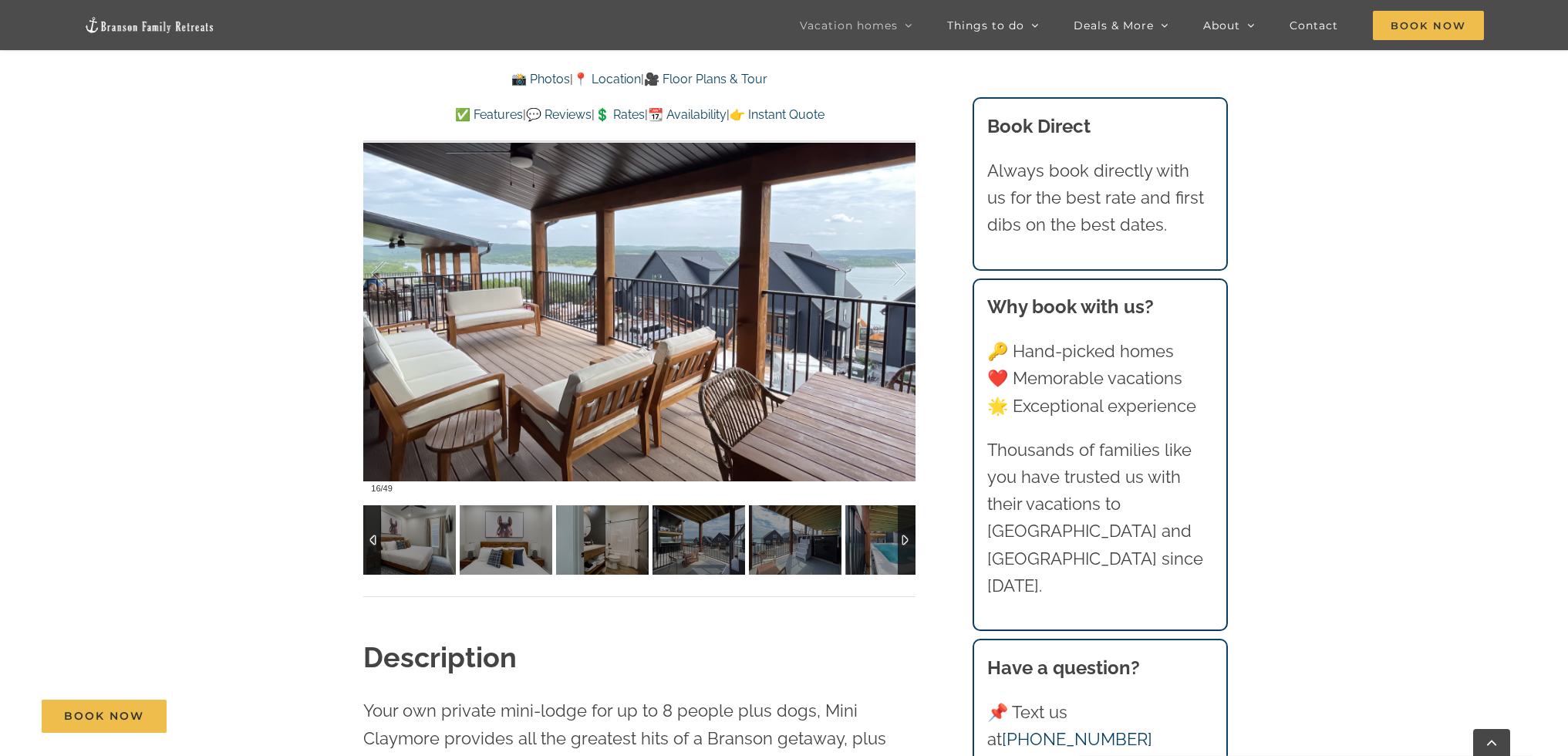
click at [908, 545] on div at bounding box center [907, 540] width 17 height 70
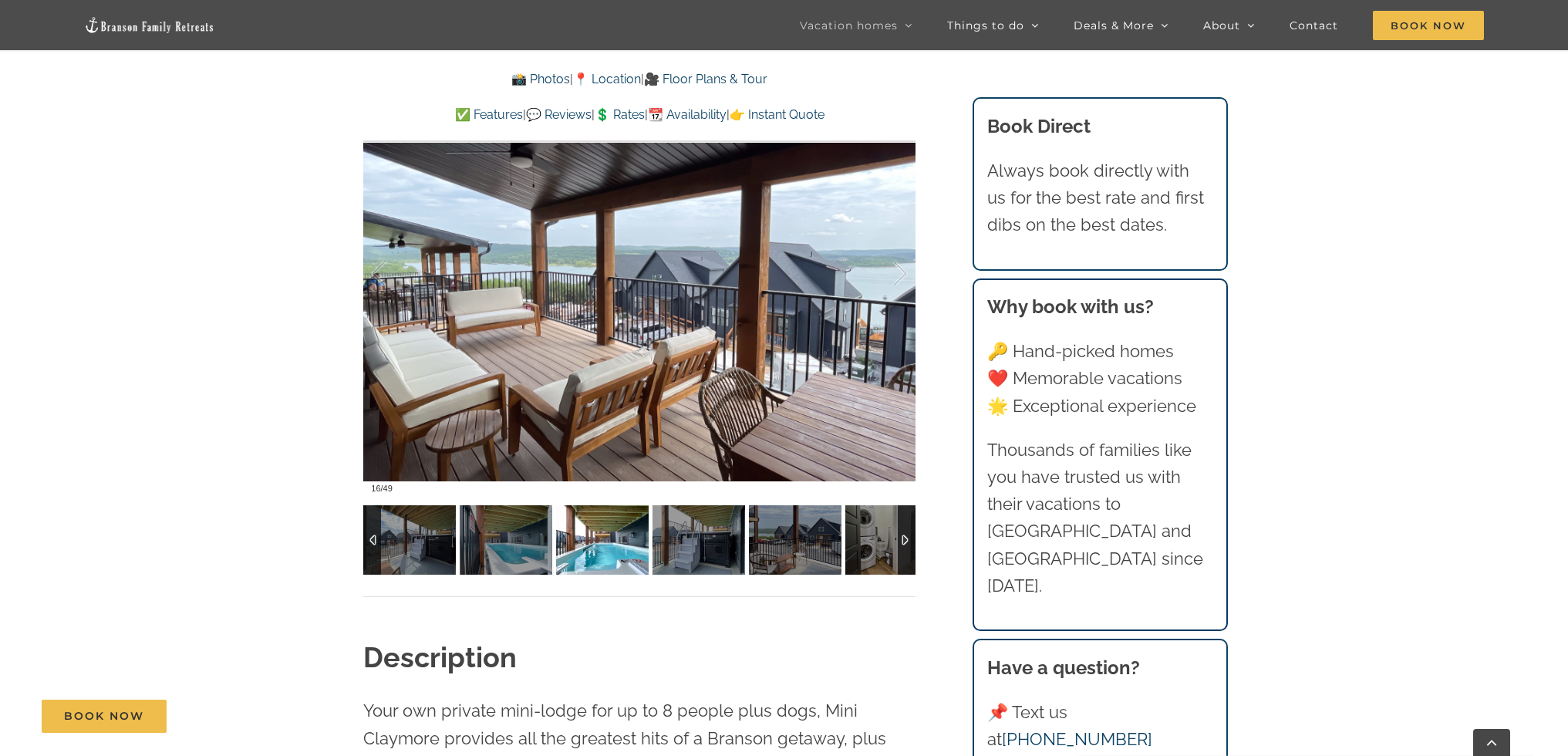
click at [589, 539] on img at bounding box center [602, 540] width 93 height 70
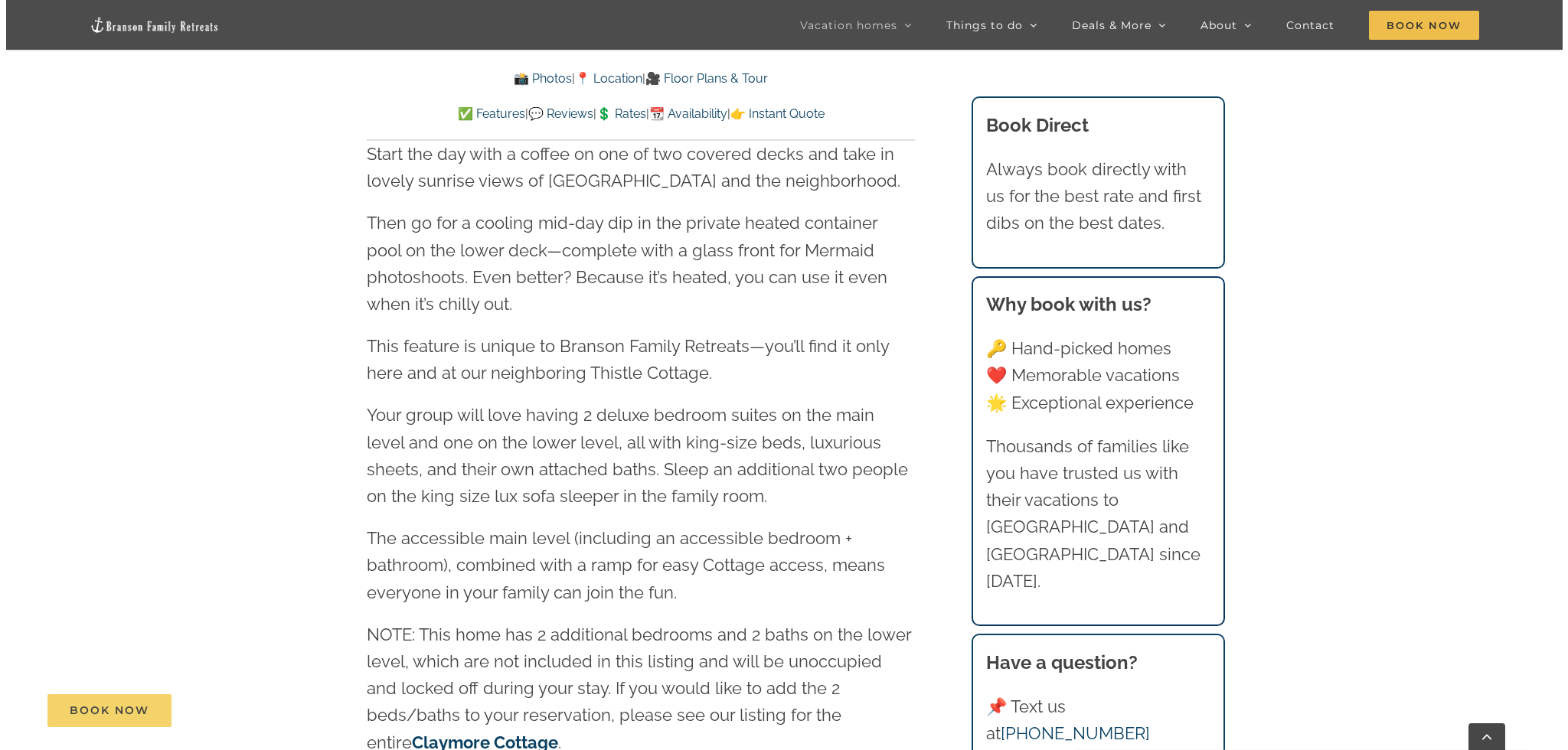
scroll to position [1989, 0]
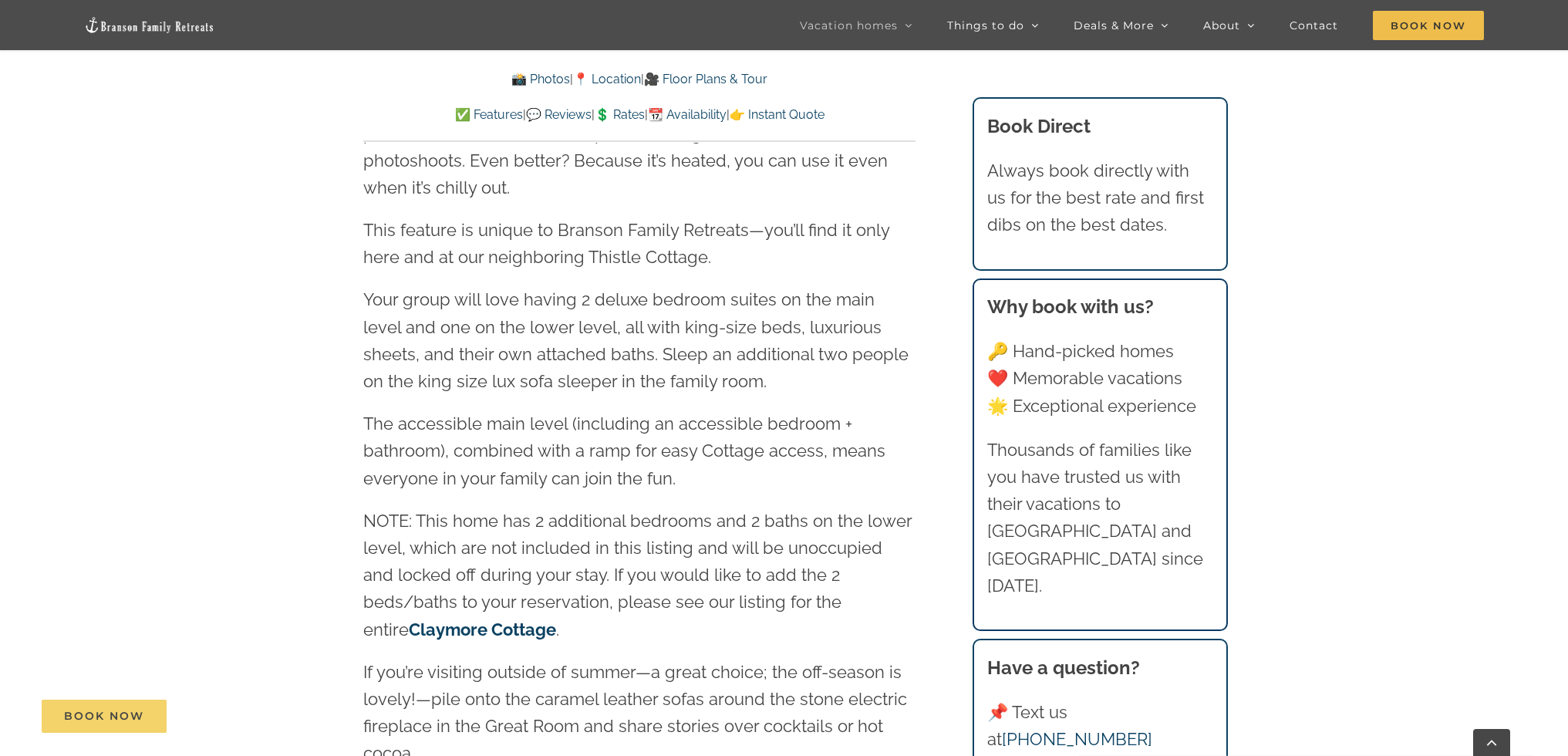
click at [115, 712] on span "Book Now" at bounding box center [103, 716] width 80 height 14
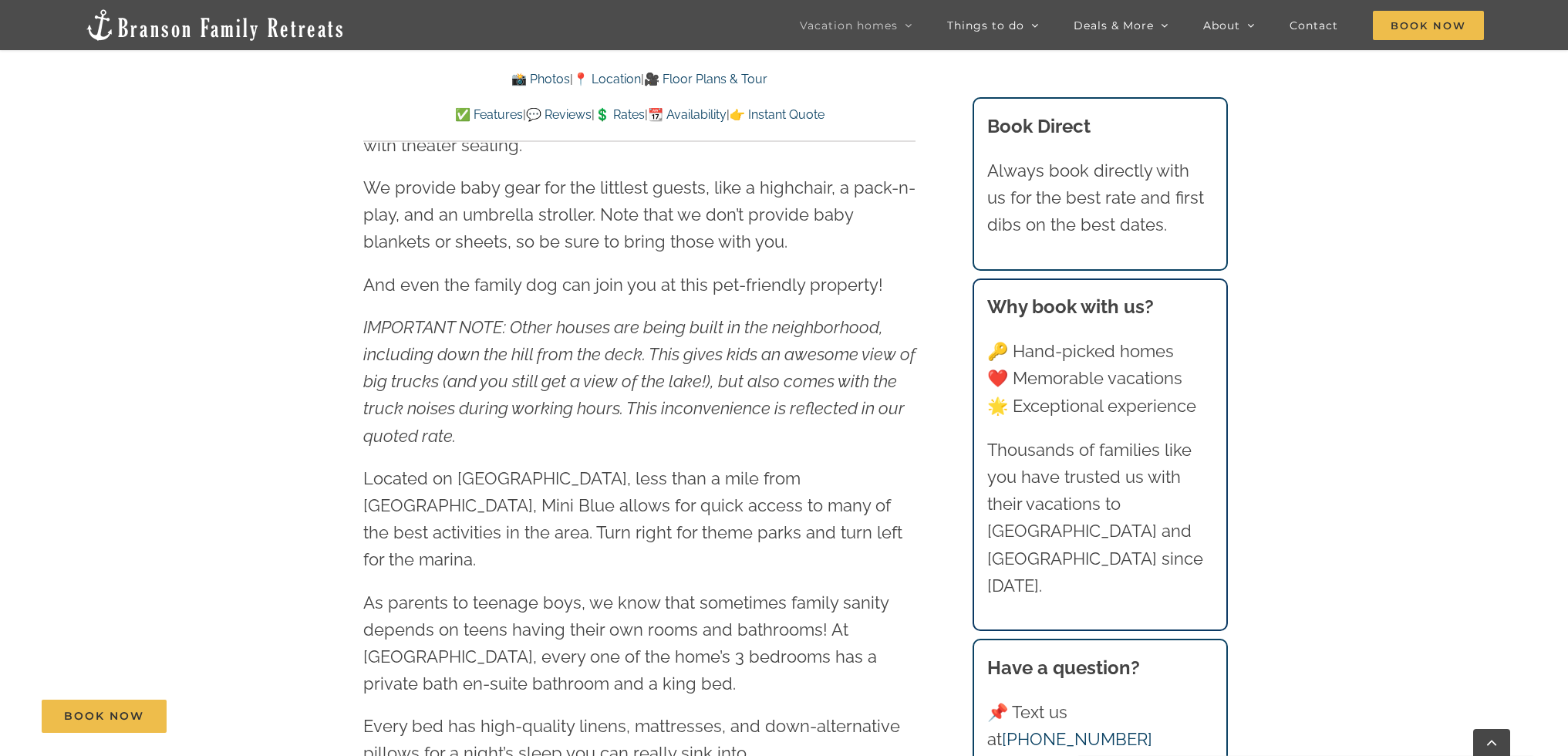
scroll to position [2083, 0]
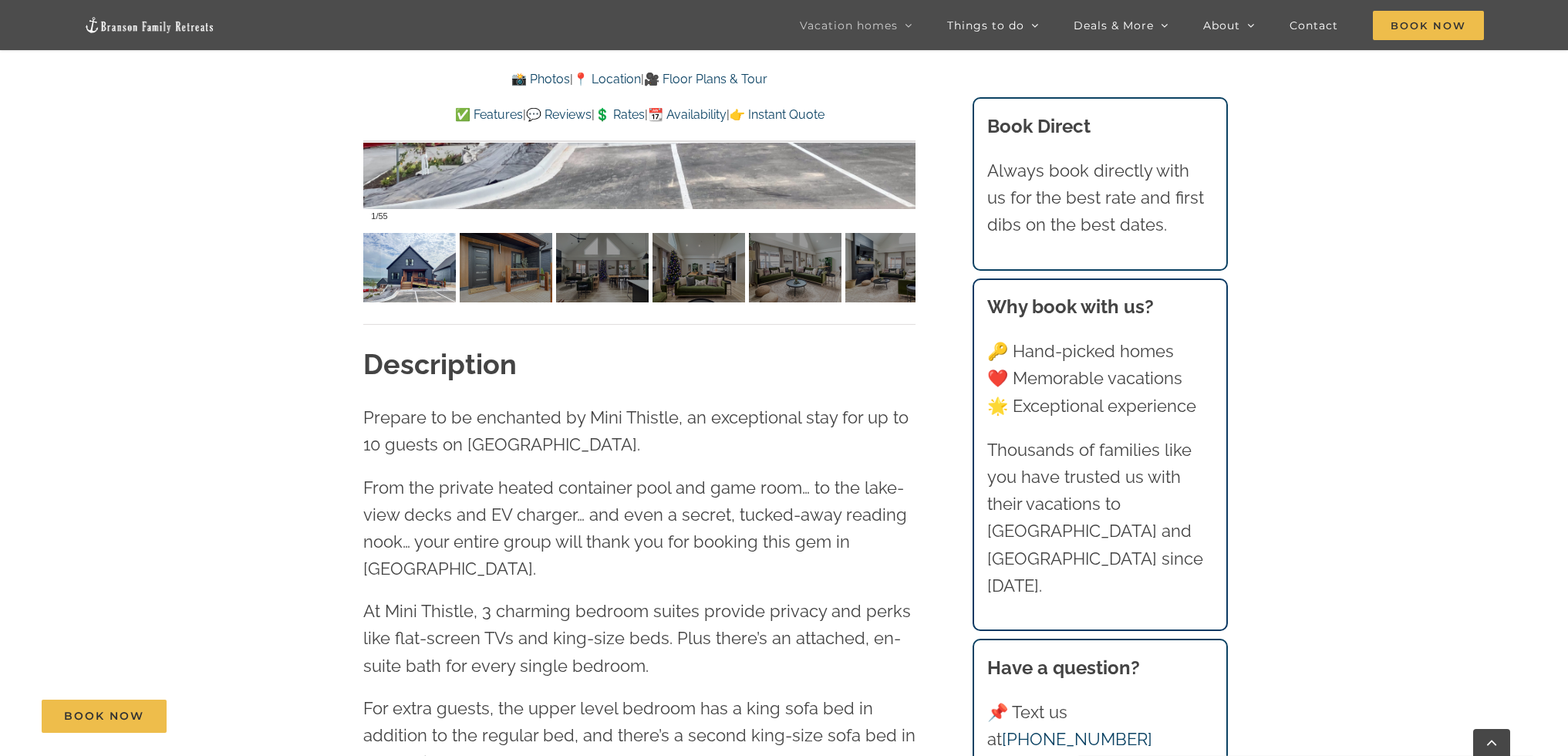
scroll to position [1388, 0]
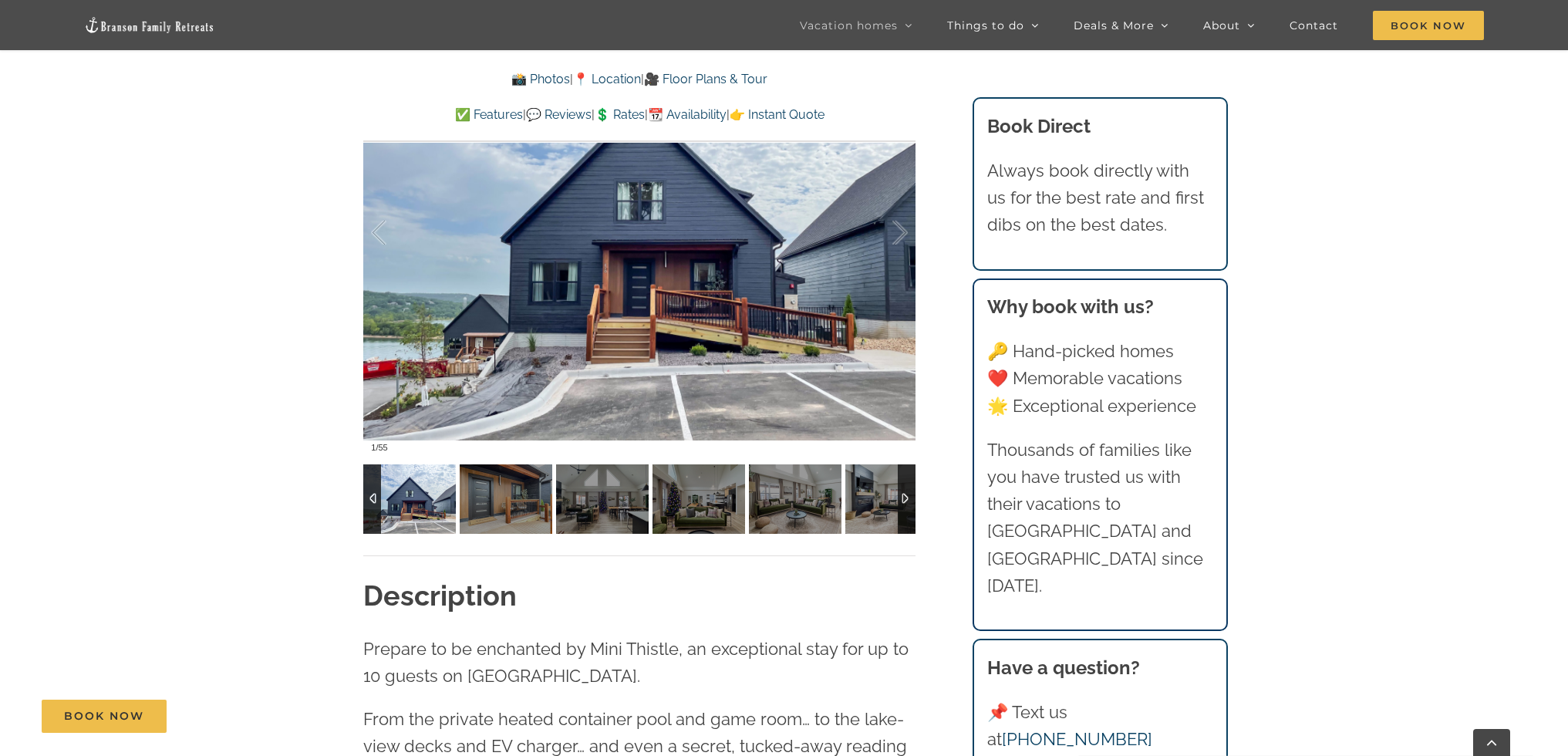
click at [905, 502] on div at bounding box center [907, 499] width 17 height 70
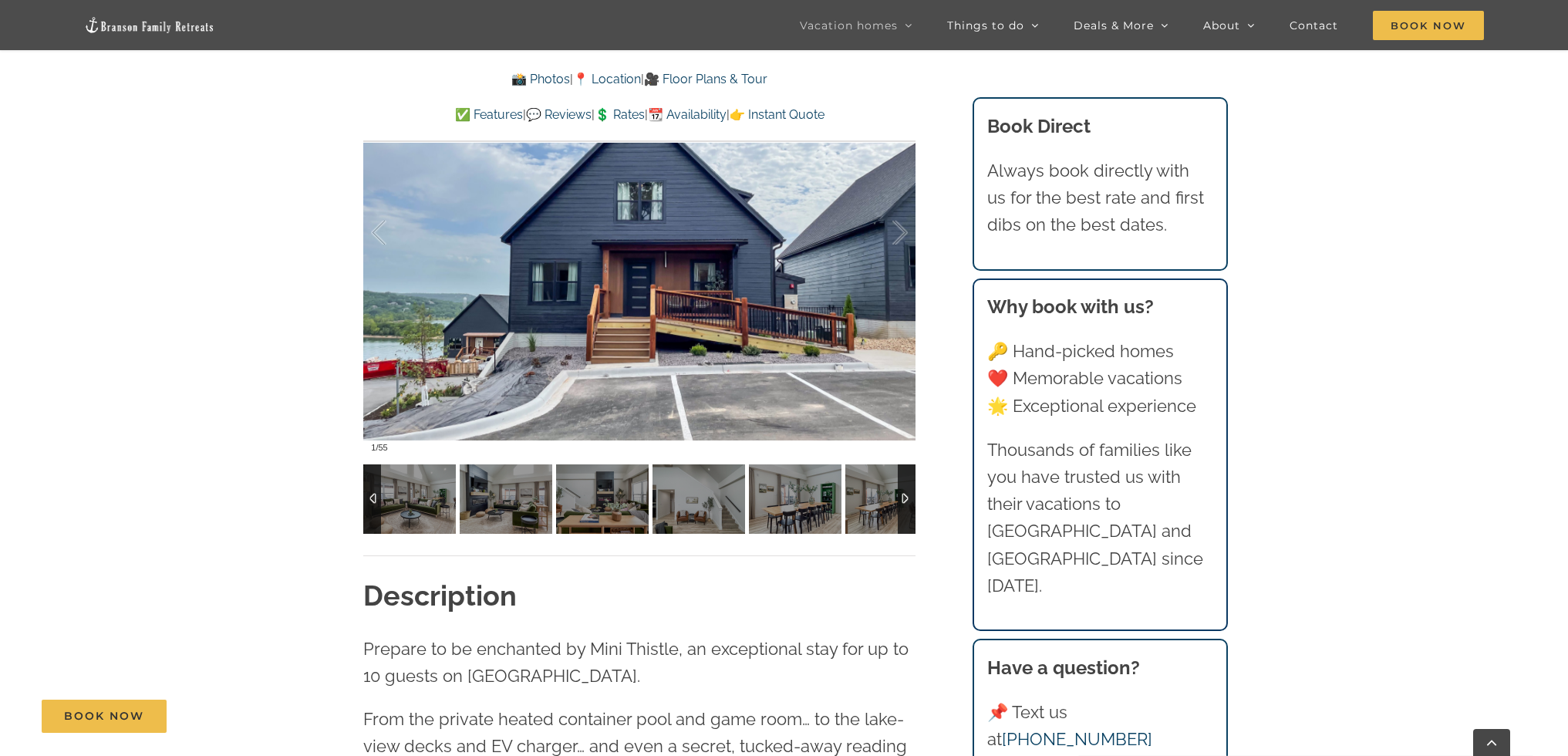
click at [905, 502] on div at bounding box center [907, 499] width 17 height 70
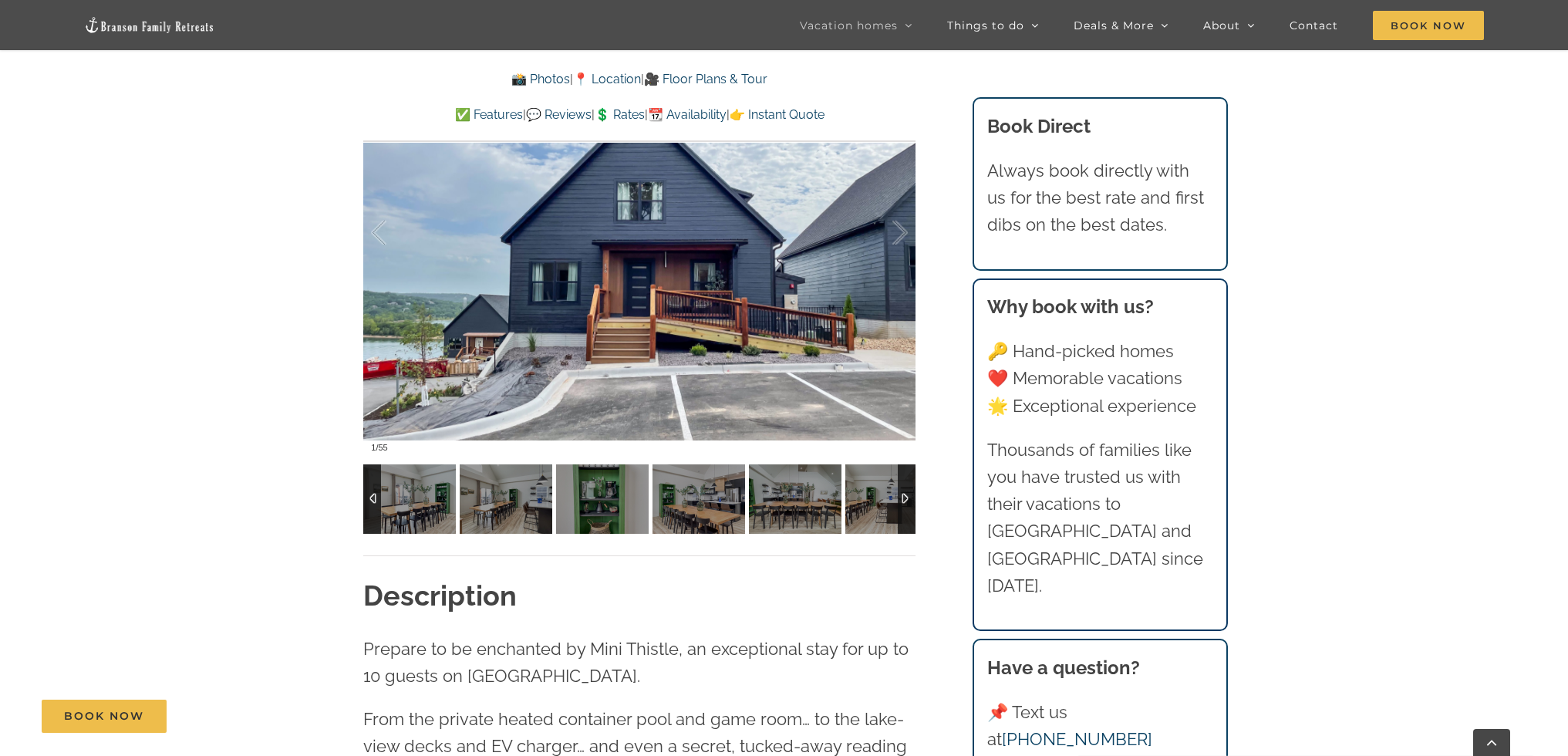
click at [905, 502] on div at bounding box center [907, 499] width 17 height 70
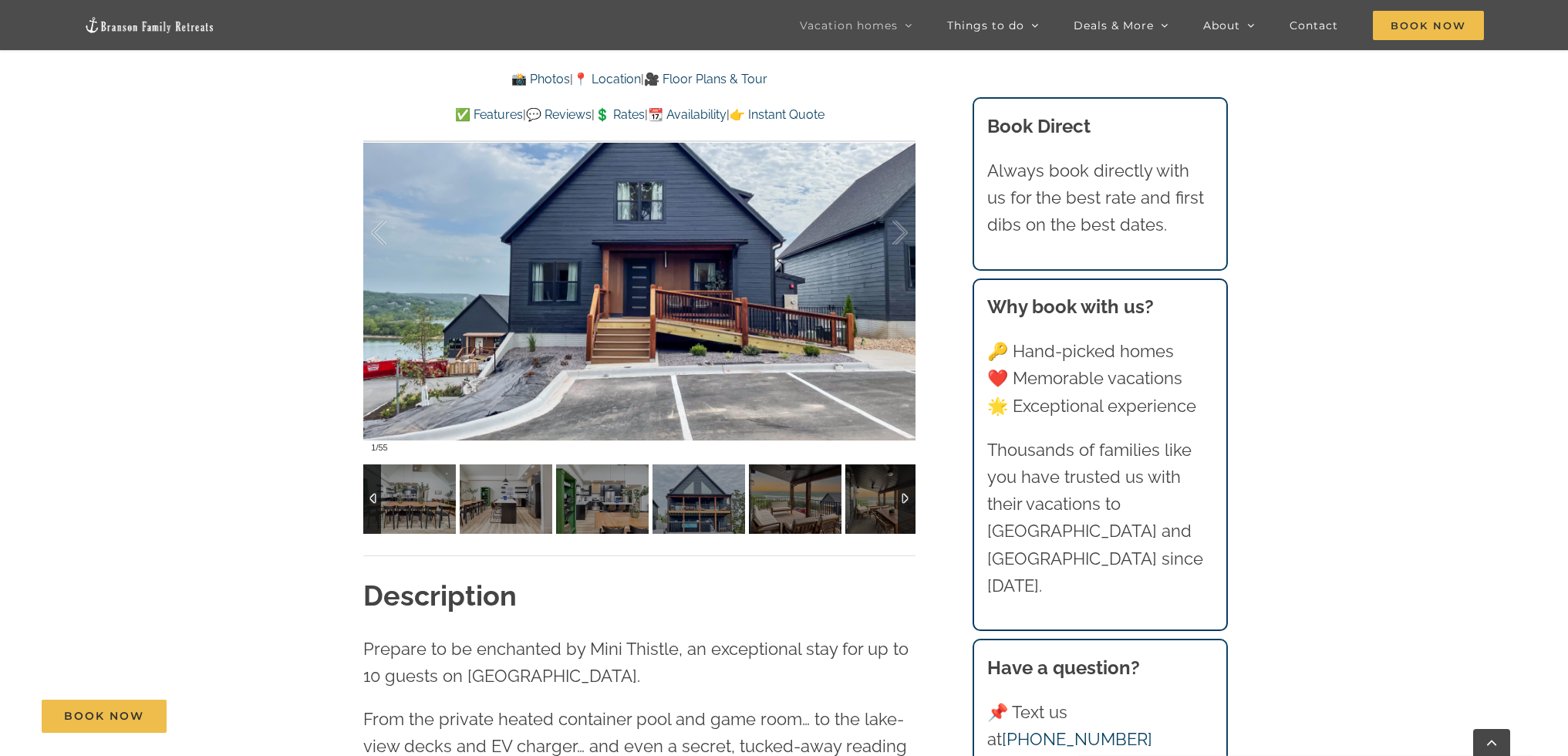
click at [907, 503] on div at bounding box center [907, 499] width 17 height 70
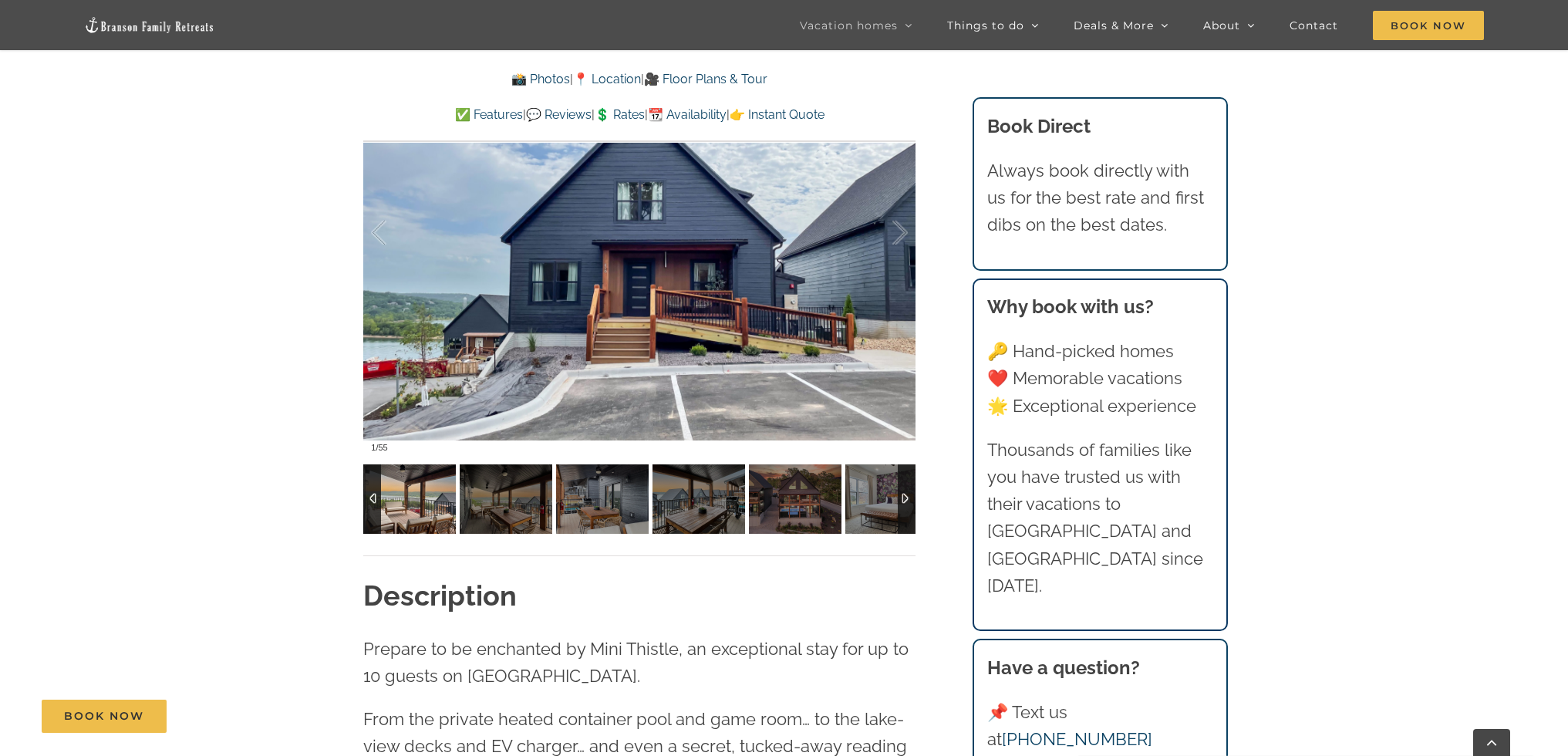
click at [399, 508] on img at bounding box center [409, 499] width 93 height 70
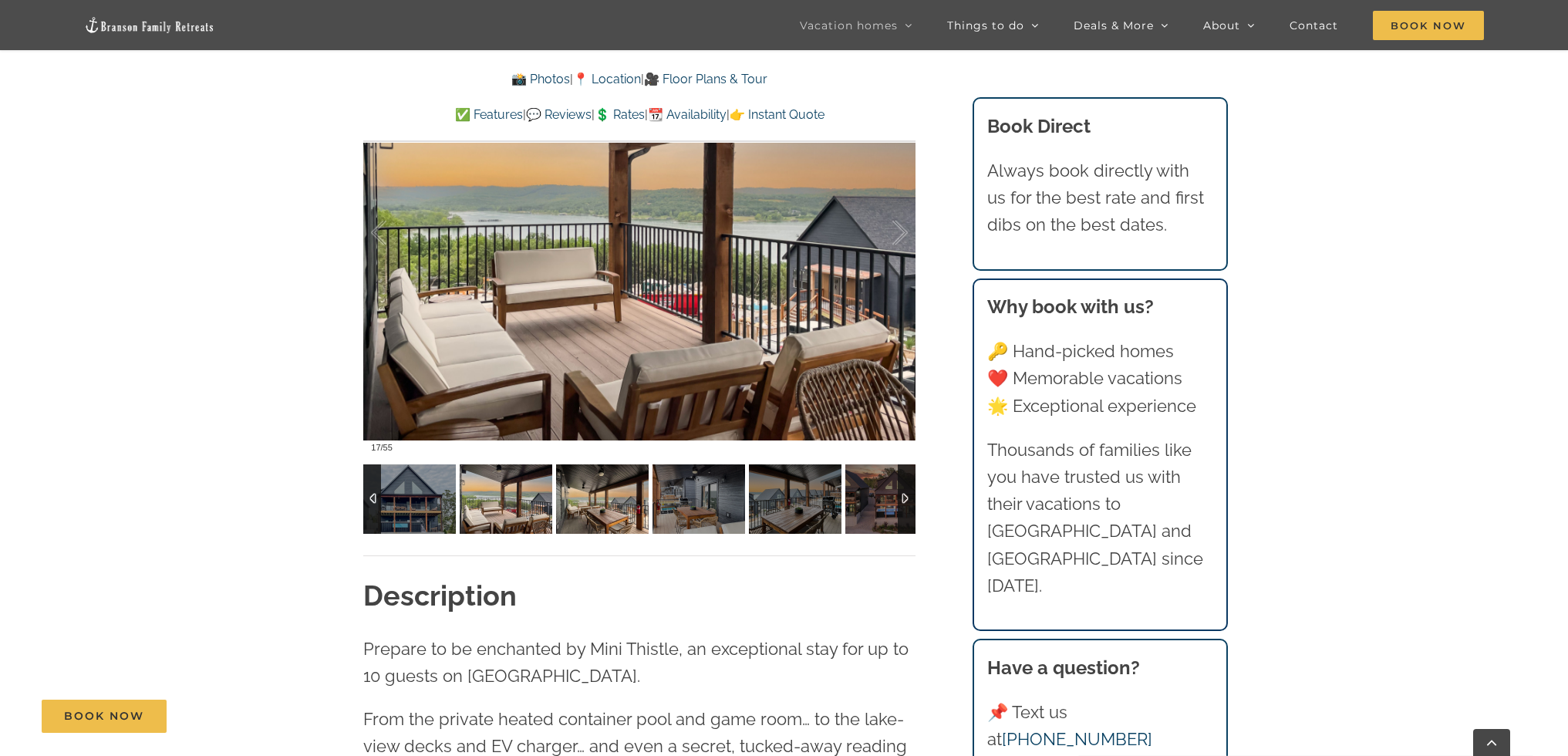
click at [589, 502] on img at bounding box center [602, 499] width 93 height 70
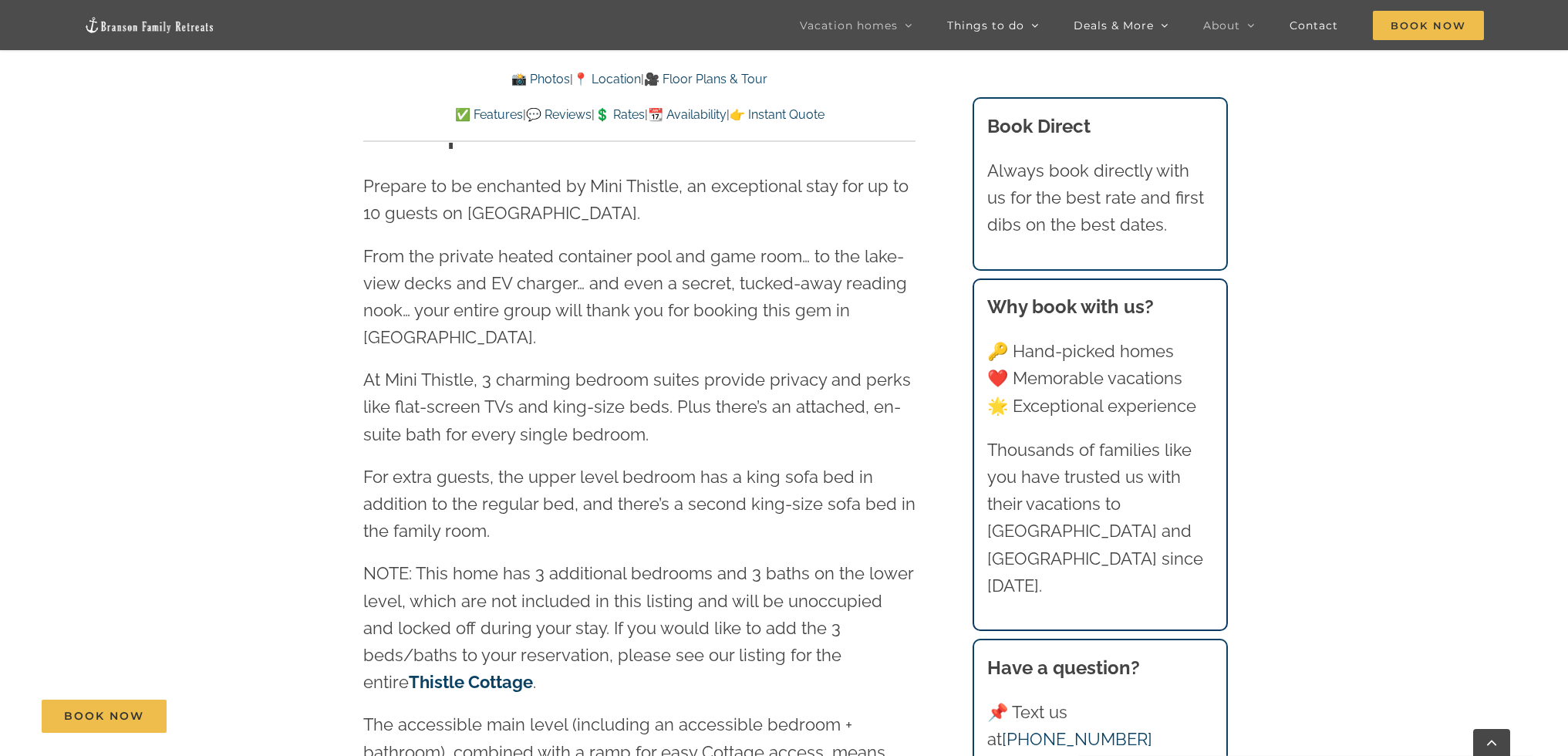
scroll to position [2160, 0]
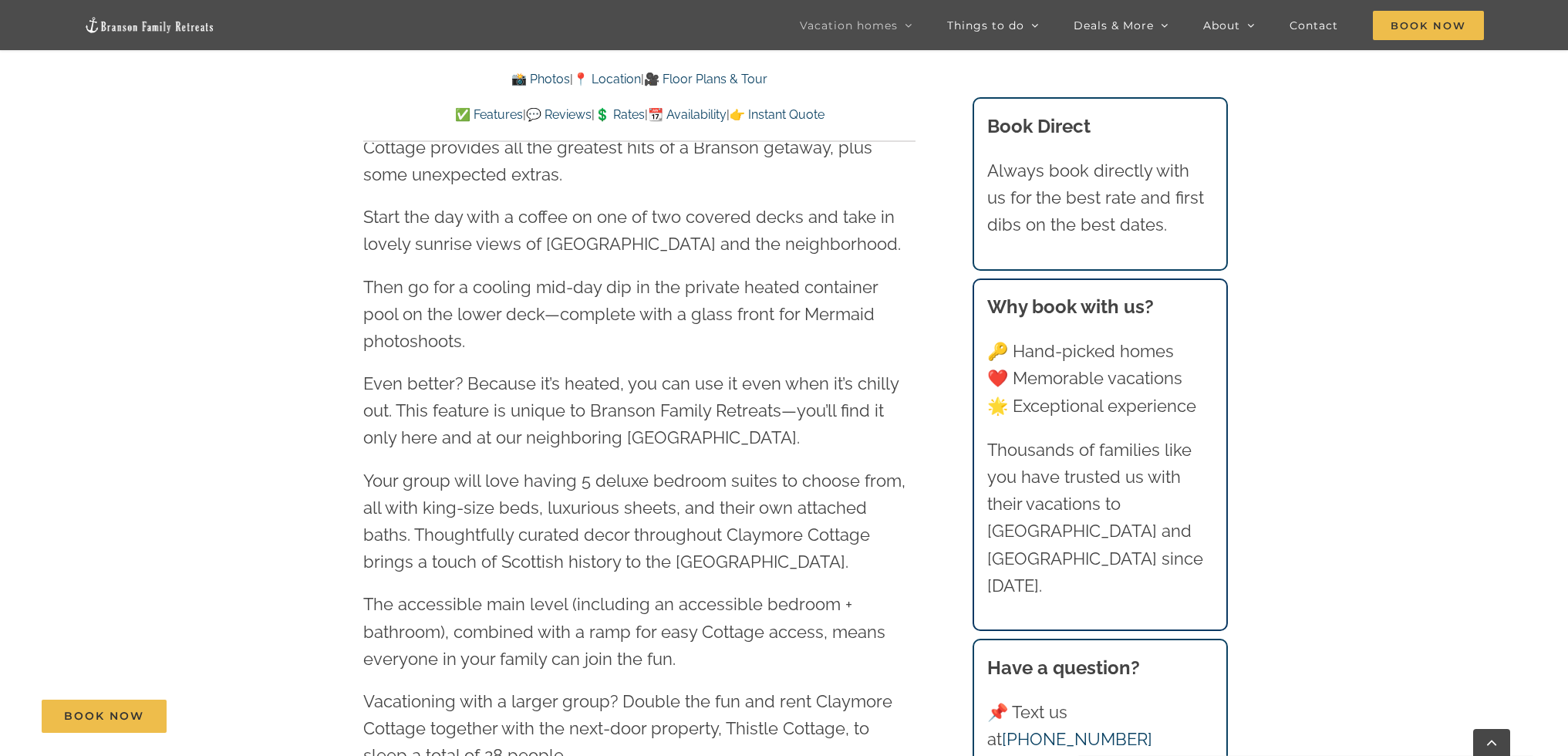
scroll to position [1388, 0]
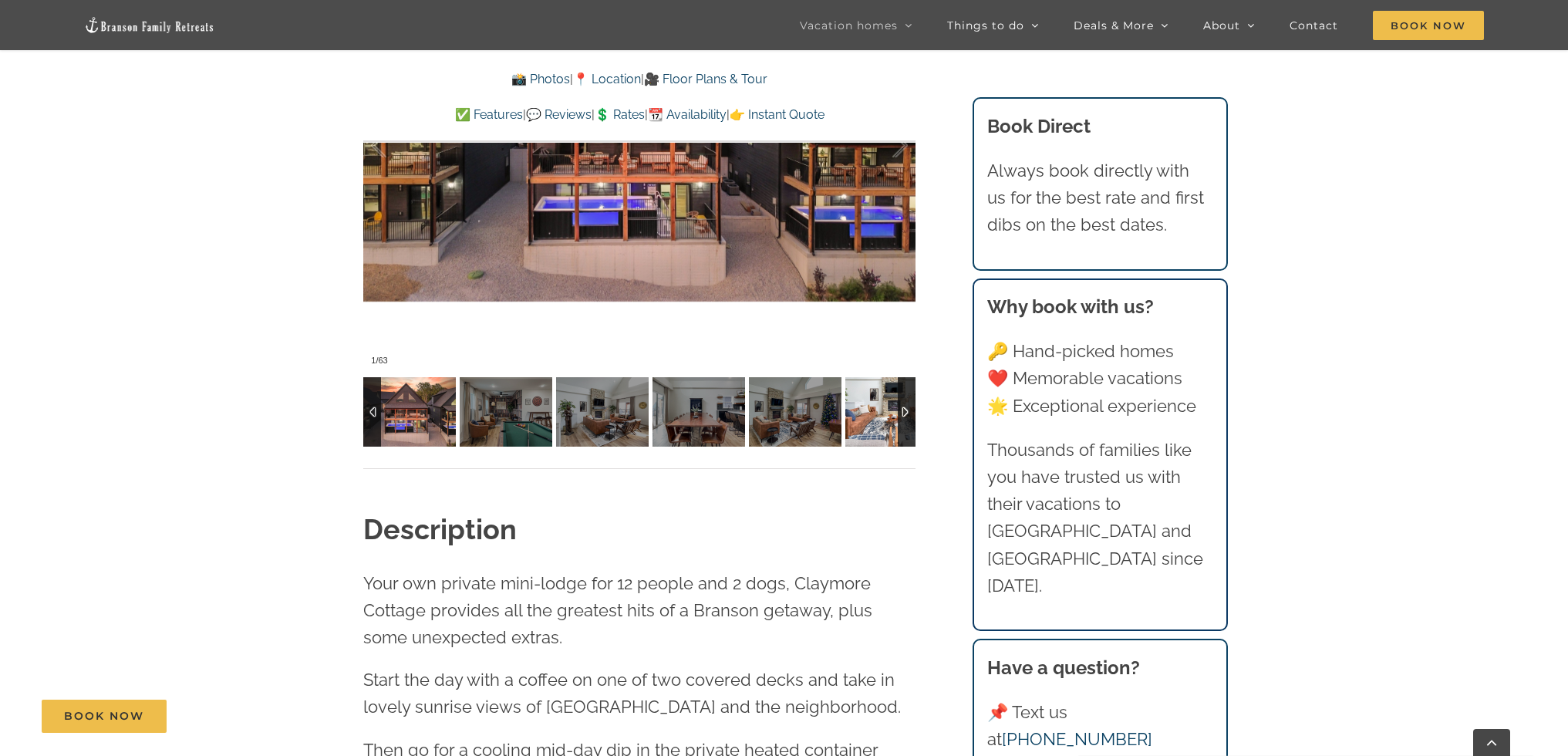
click at [909, 403] on div at bounding box center [907, 412] width 17 height 70
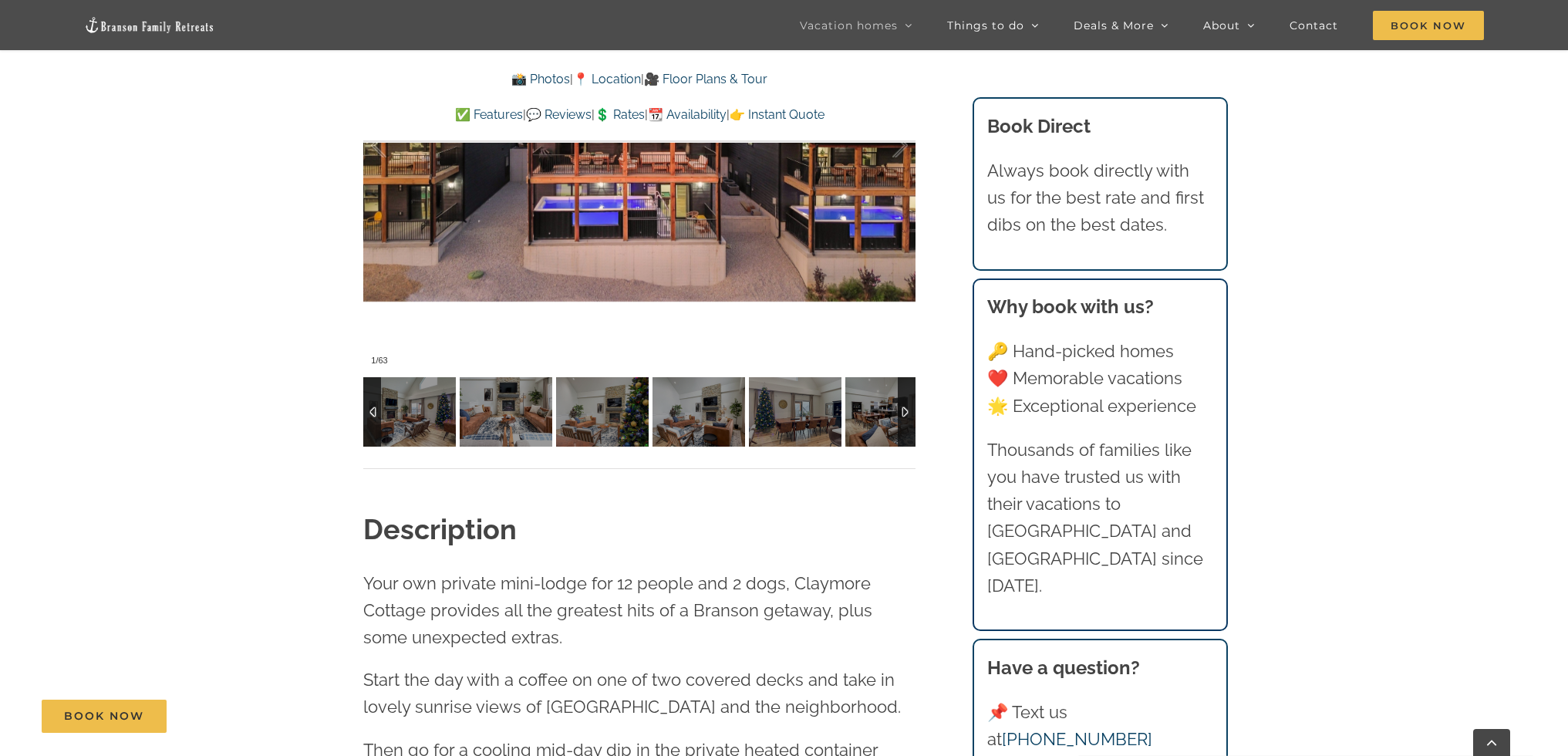
click at [910, 403] on div at bounding box center [907, 412] width 17 height 70
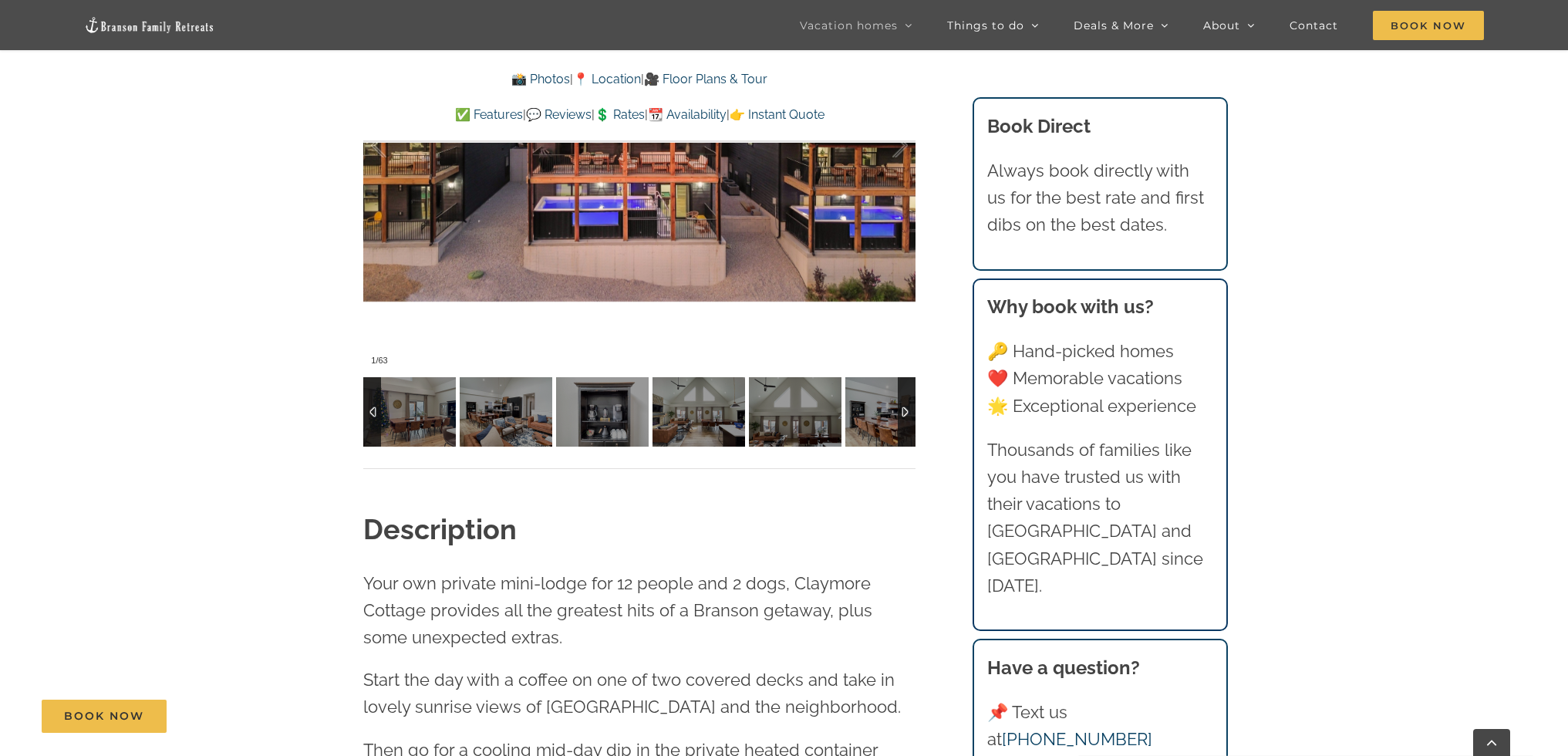
click at [910, 403] on div at bounding box center [907, 412] width 17 height 70
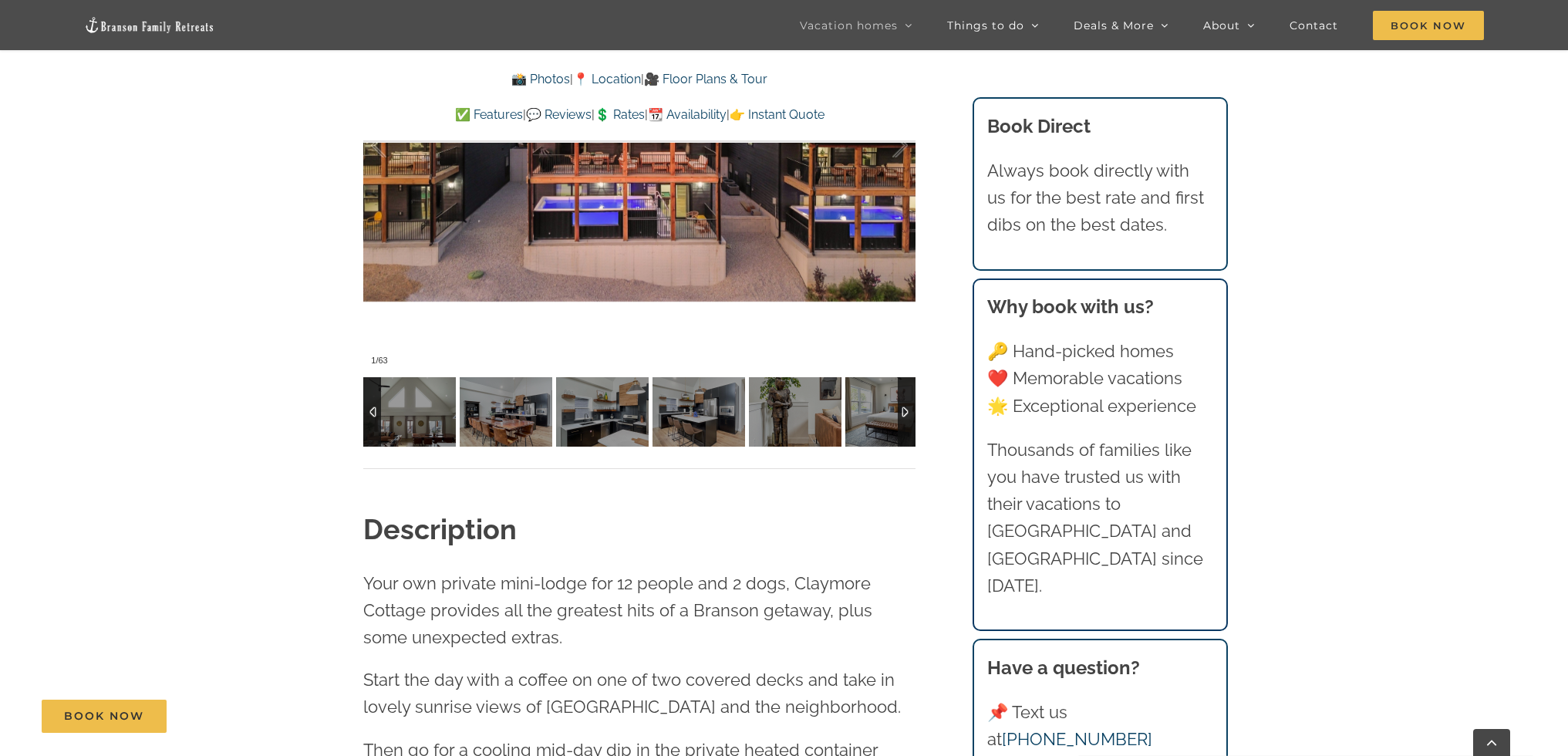
click at [910, 403] on div at bounding box center [907, 412] width 17 height 70
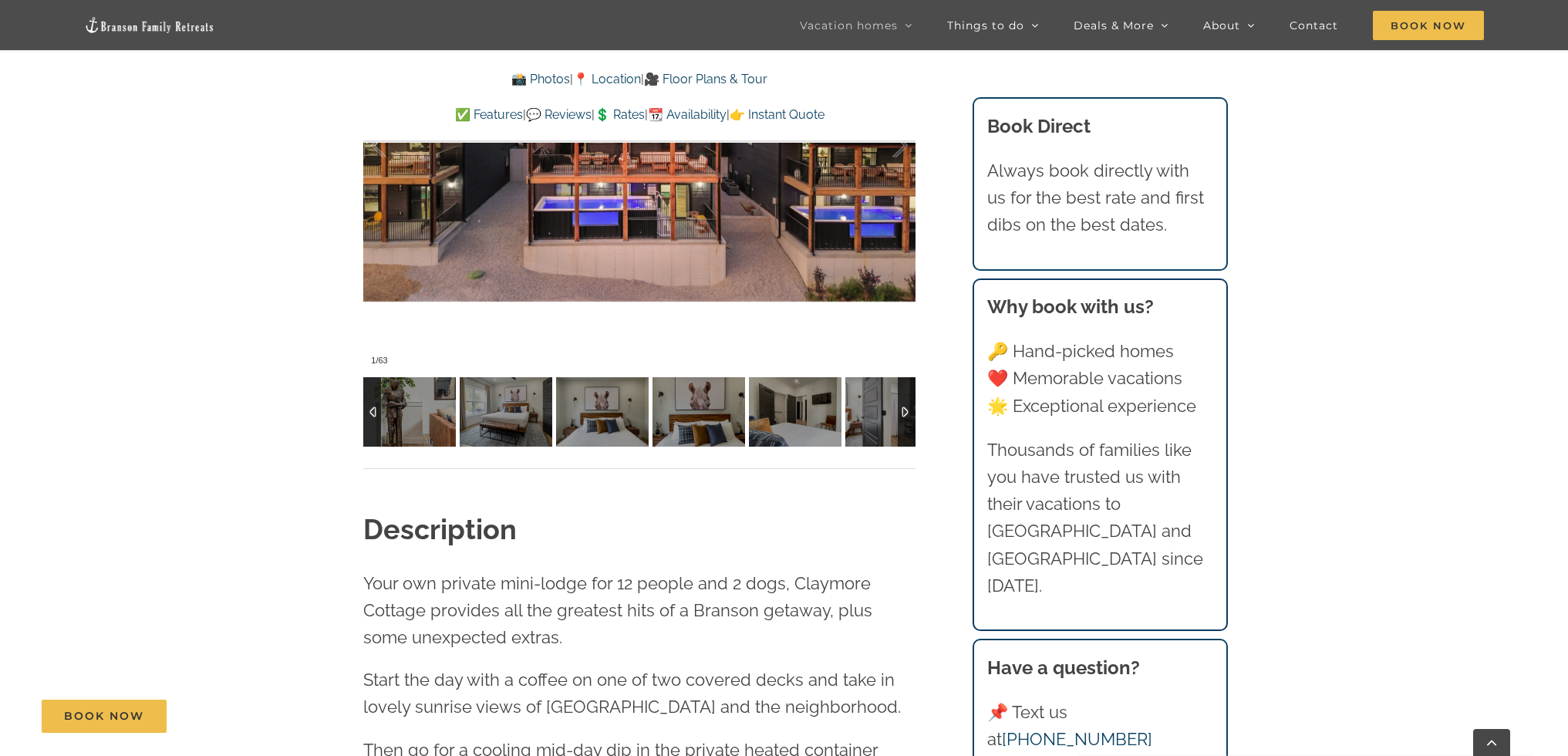
click at [910, 403] on div at bounding box center [907, 412] width 17 height 70
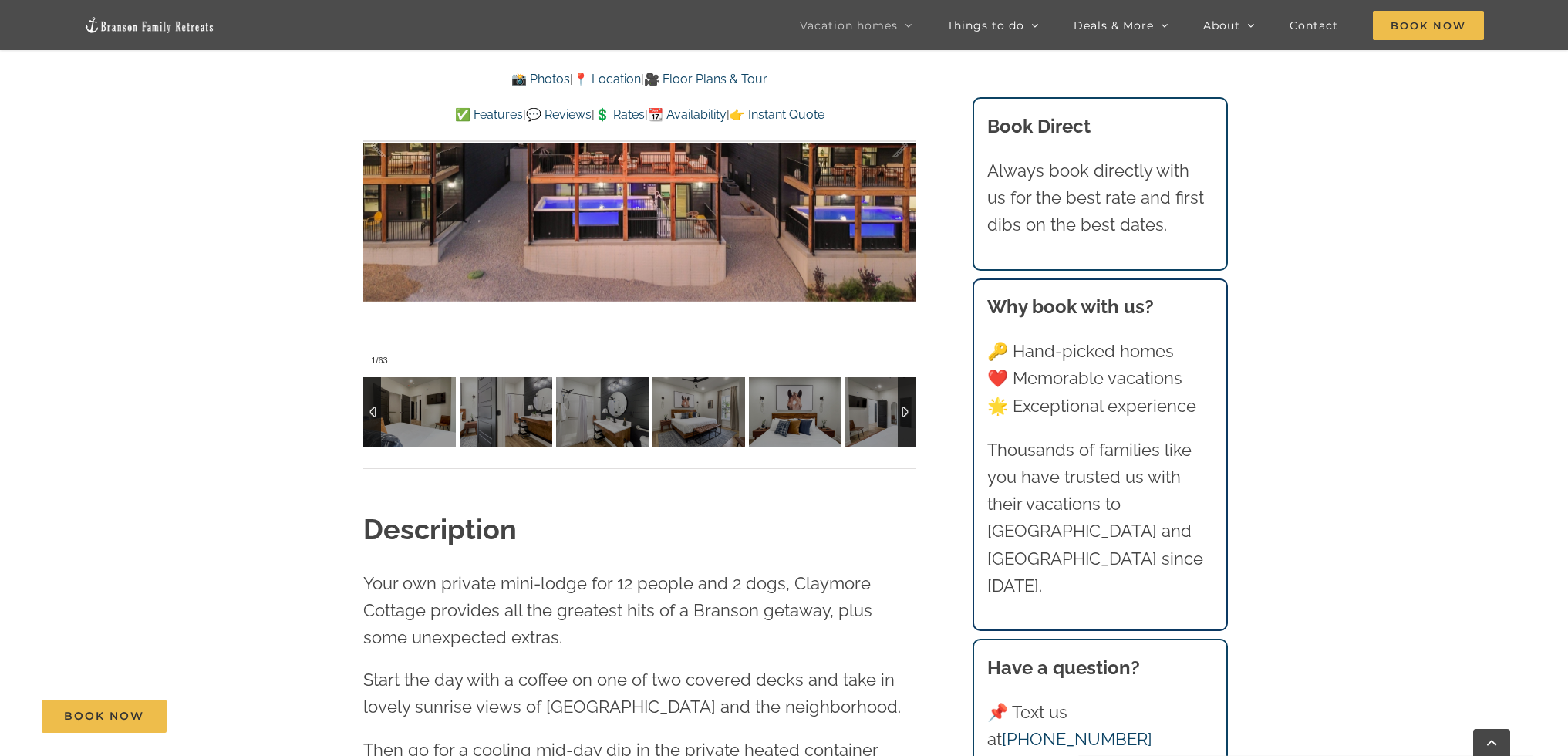
click at [910, 403] on div at bounding box center [907, 412] width 17 height 70
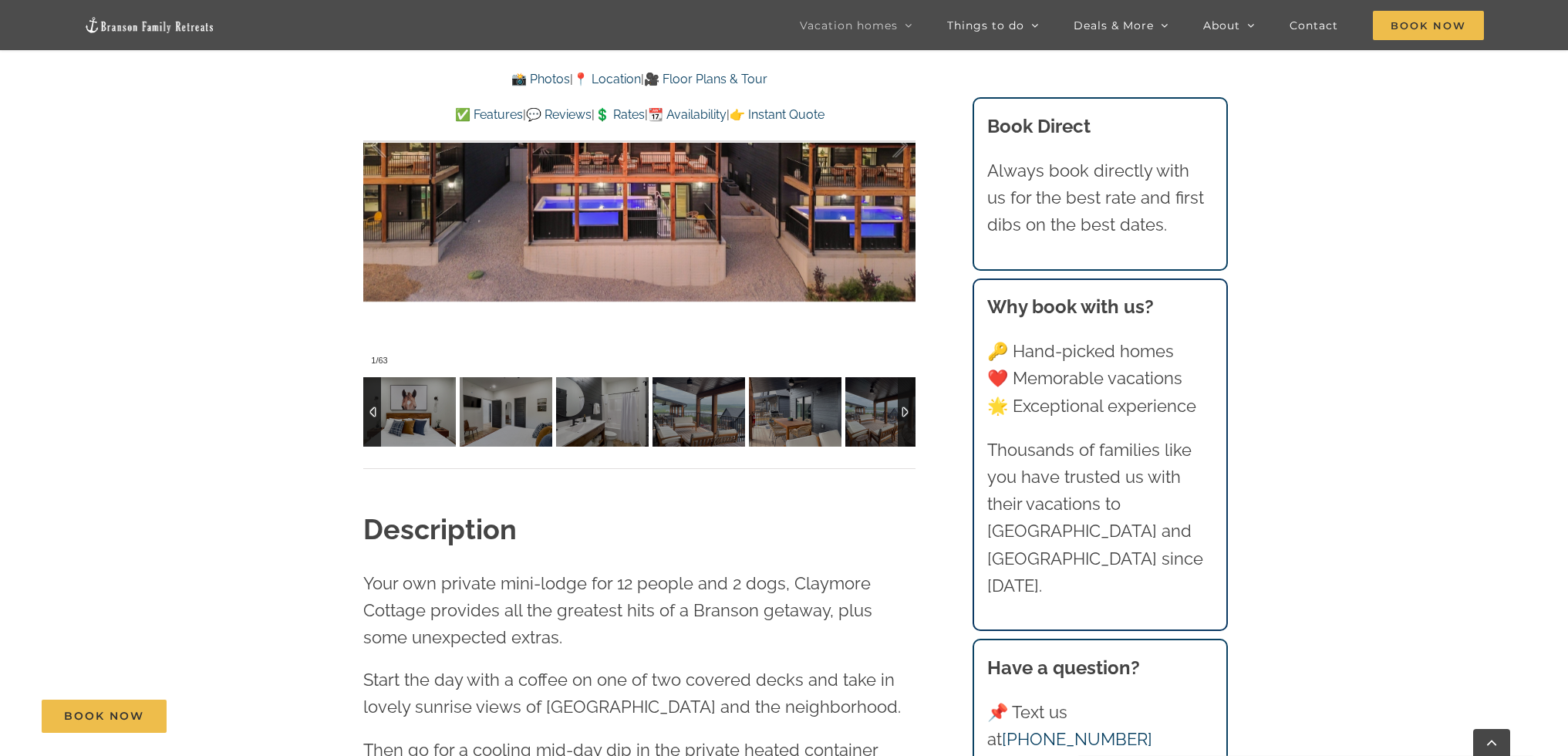
click at [910, 403] on div at bounding box center [907, 412] width 17 height 70
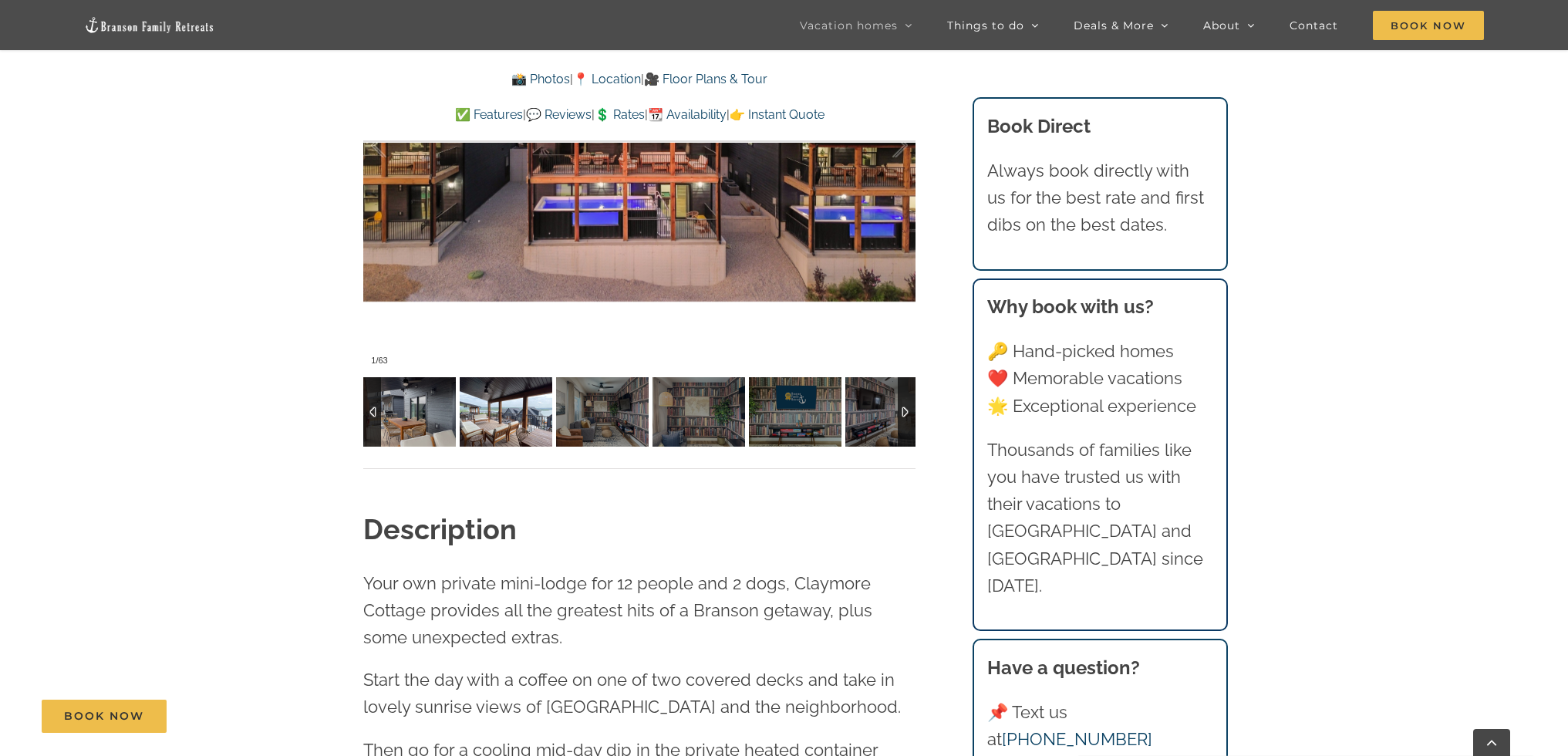
click at [496, 404] on img at bounding box center [506, 412] width 93 height 70
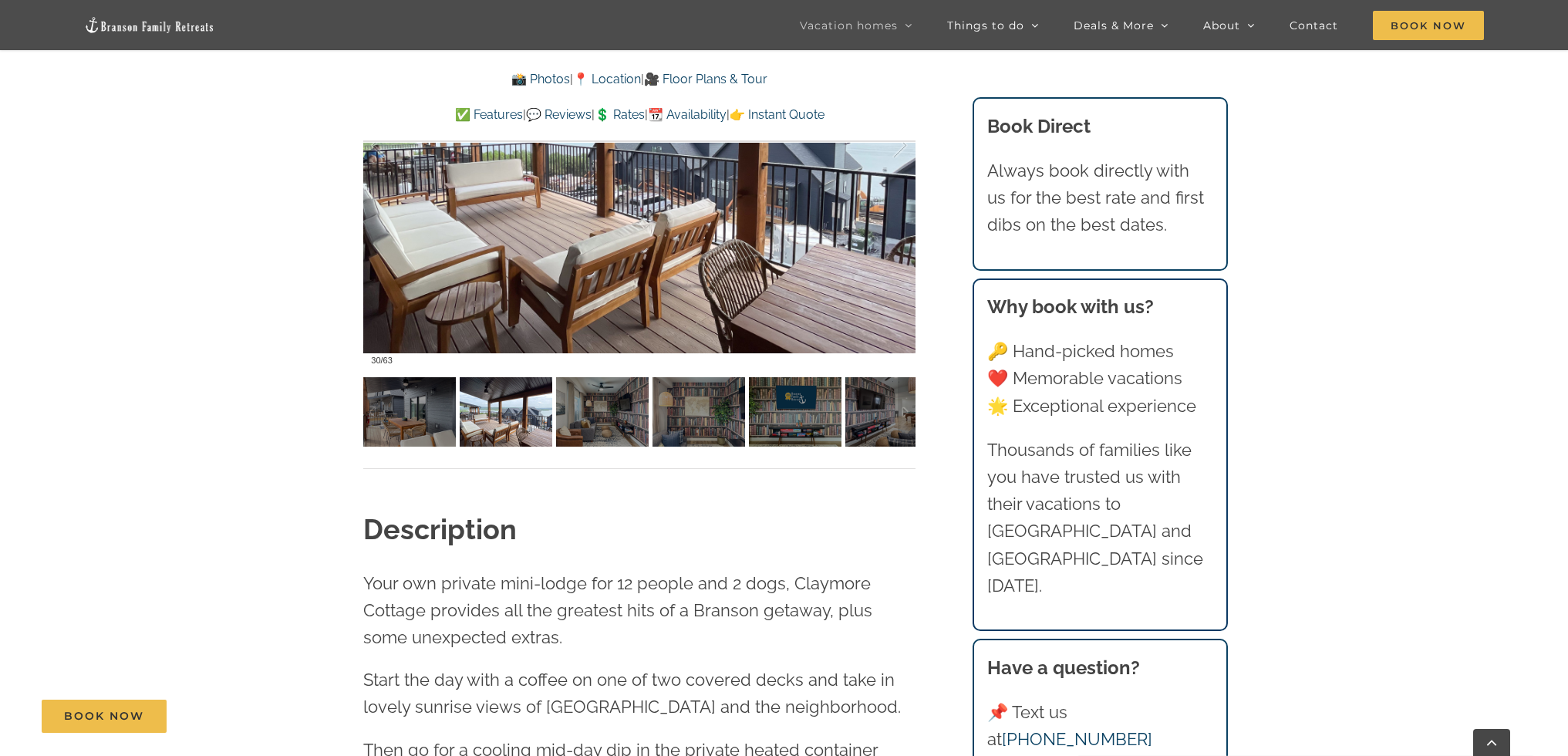
scroll to position [1234, 0]
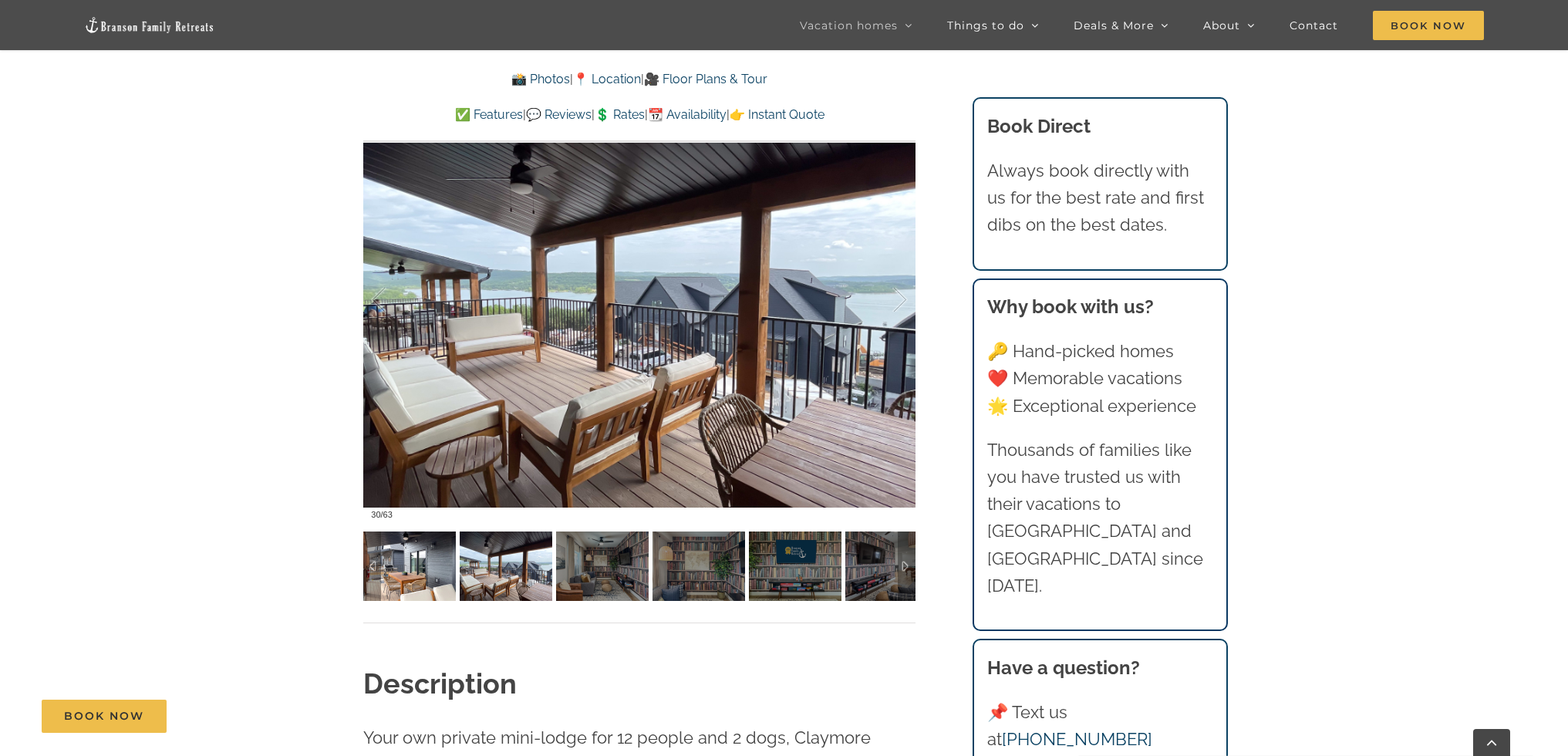
click at [402, 566] on img at bounding box center [409, 566] width 93 height 70
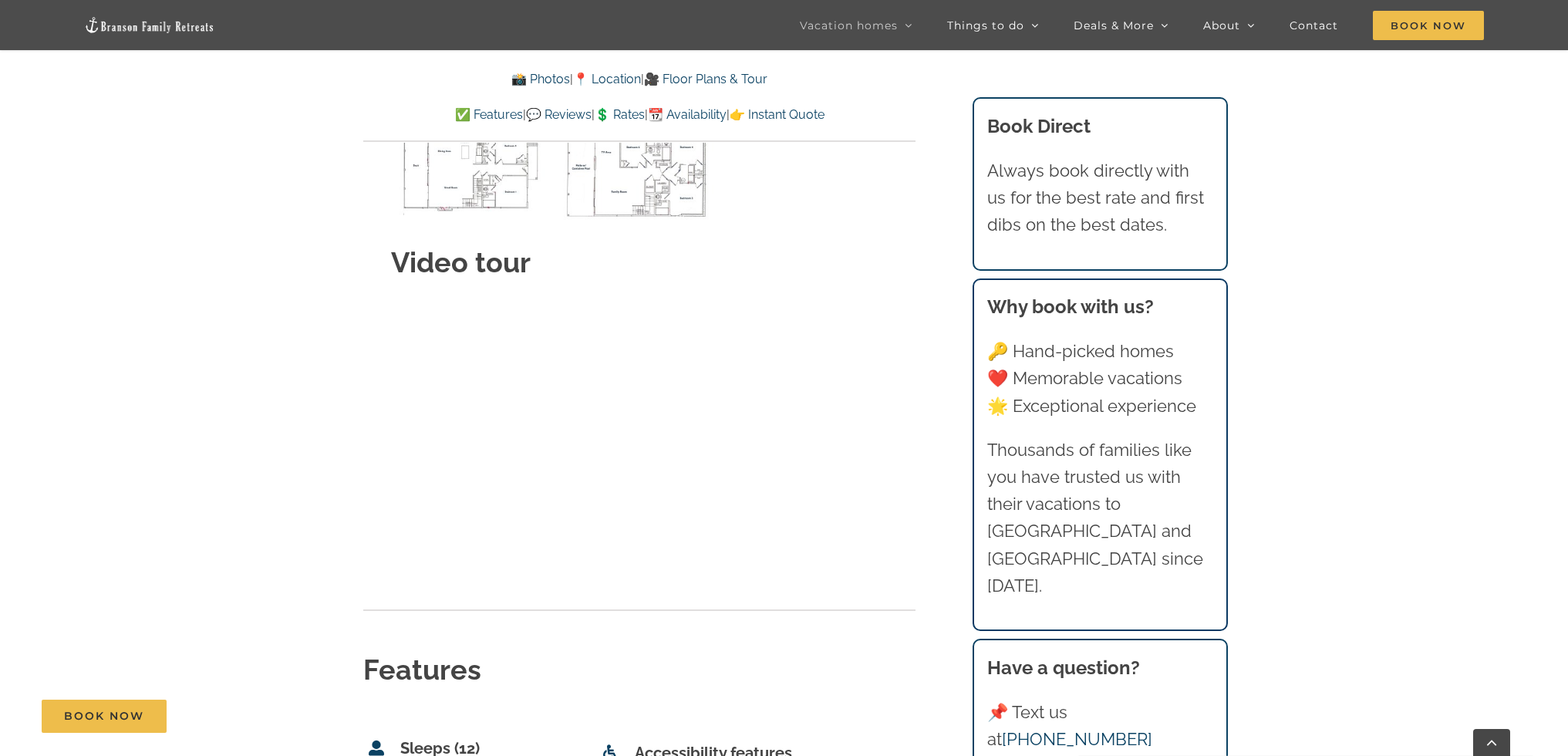
scroll to position [5441, 0]
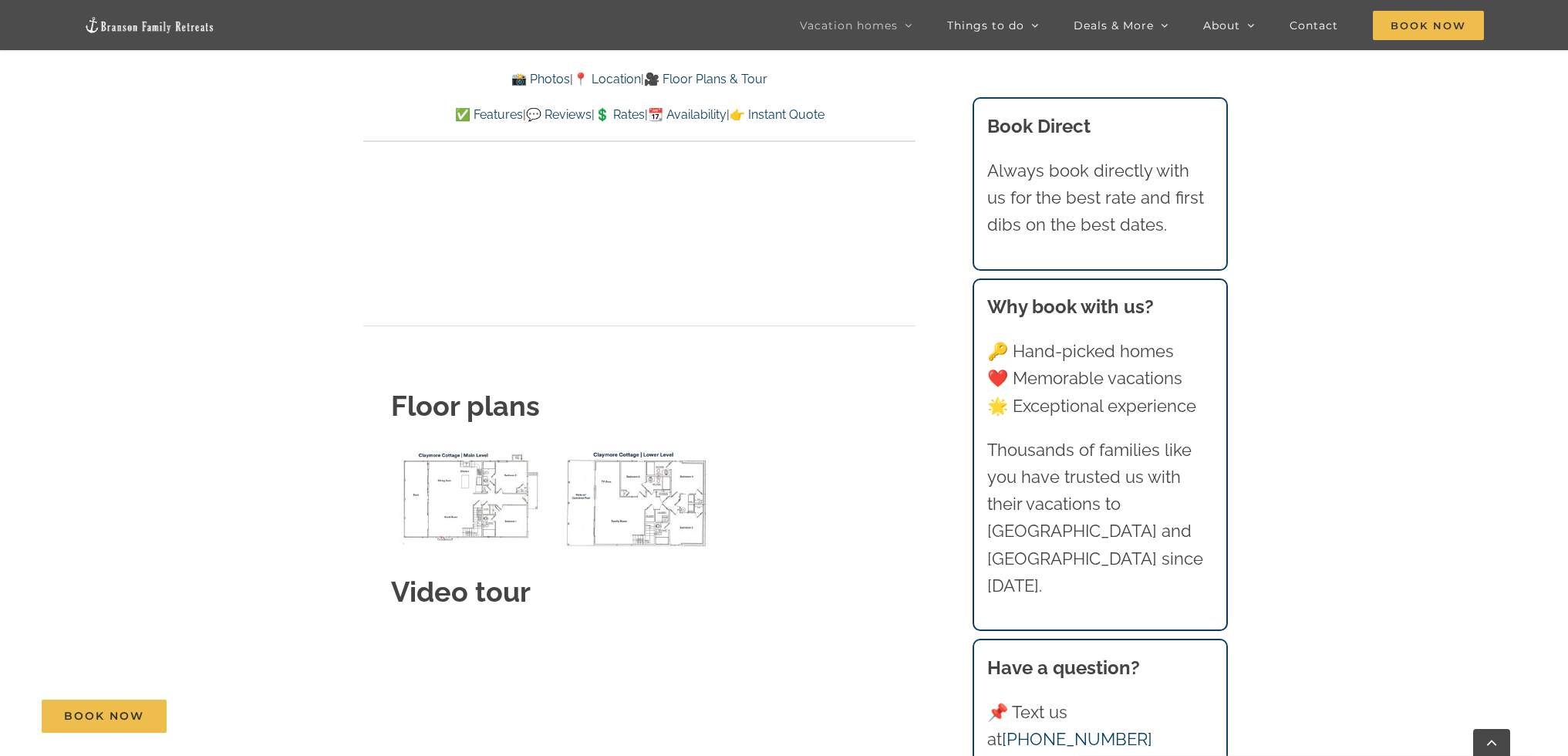
click at [650, 462] on img "Claymore Cottage lower level floor plan" at bounding box center [639, 499] width 160 height 105
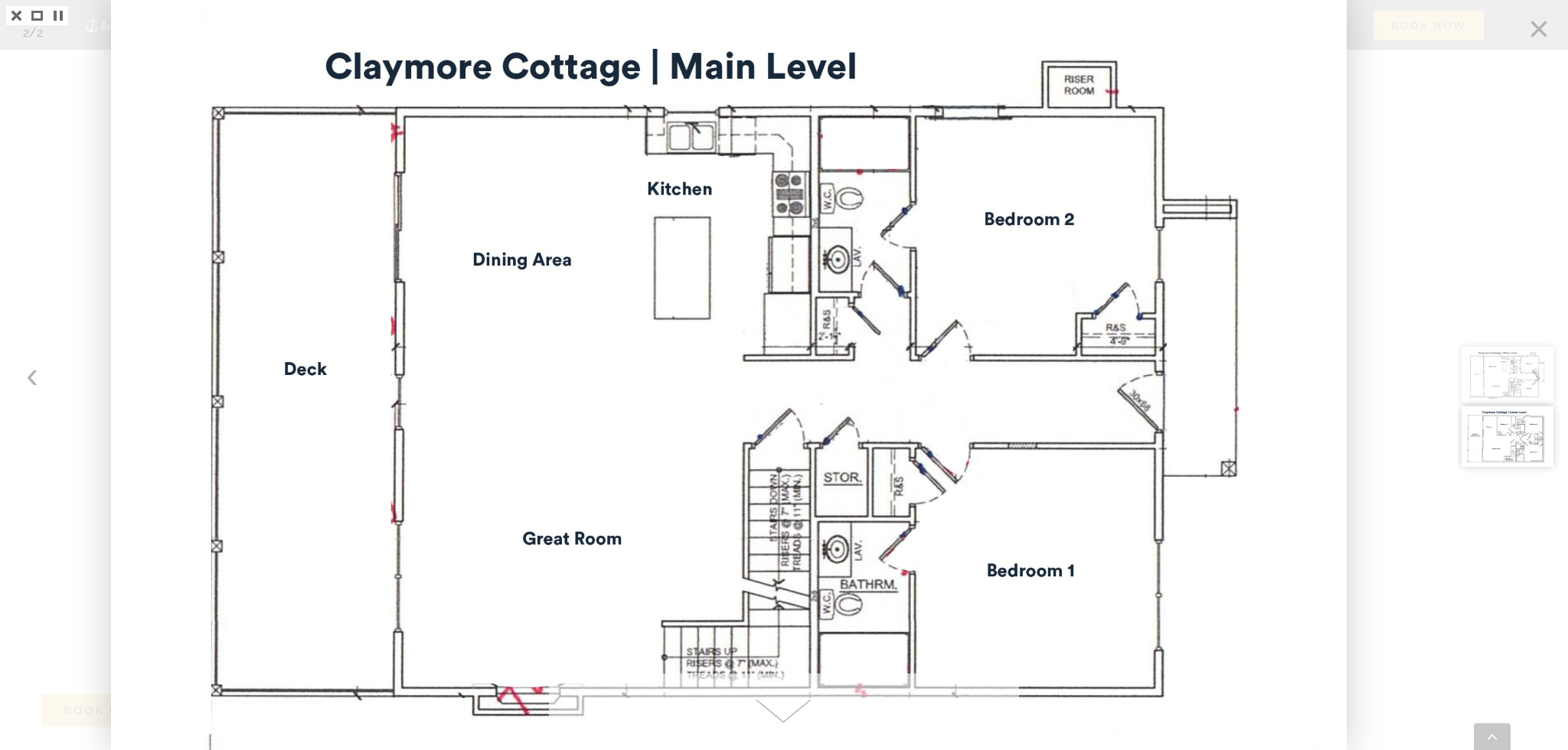
click at [25, 373] on div at bounding box center [784, 375] width 1568 height 750
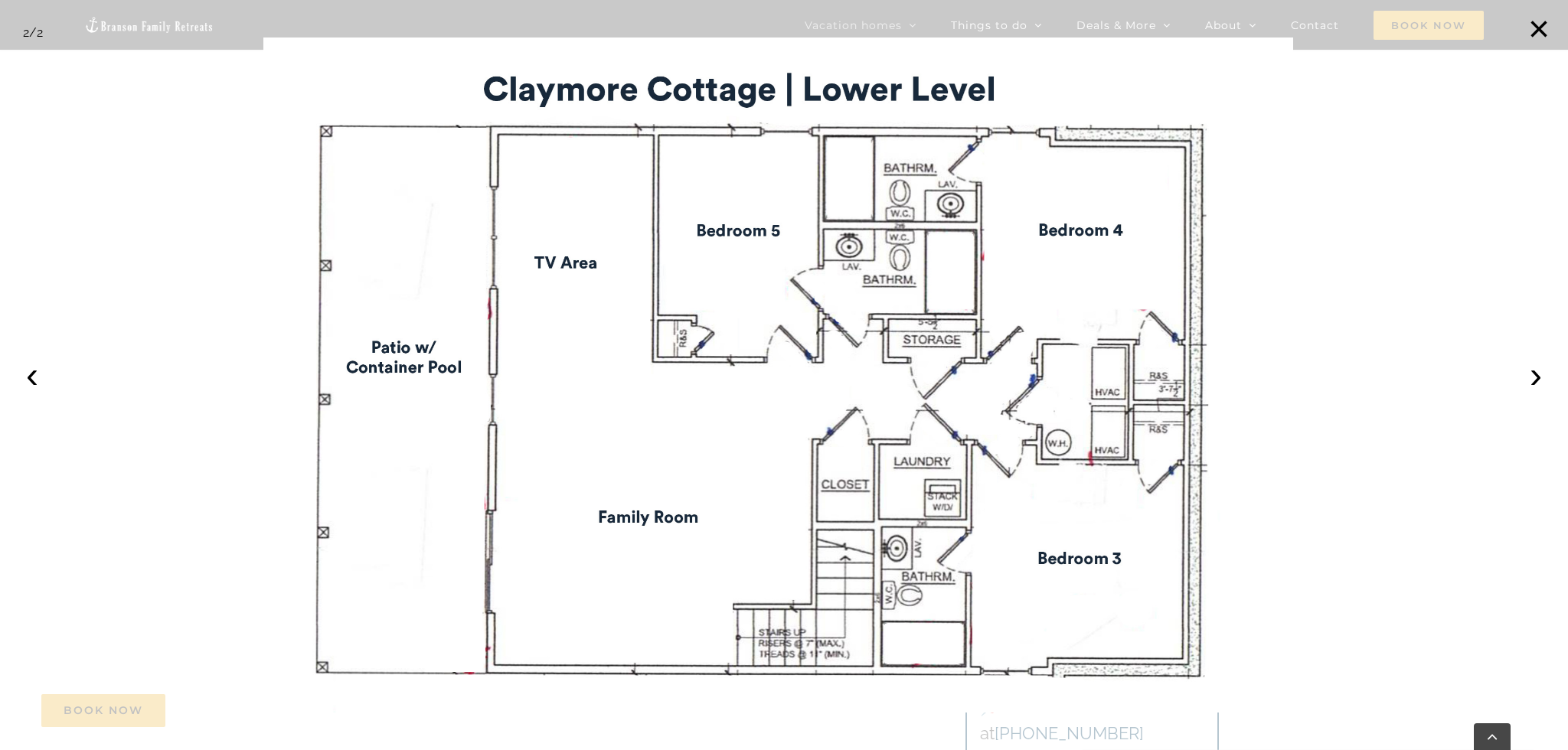
click at [33, 378] on button "‹" at bounding box center [32, 375] width 34 height 34
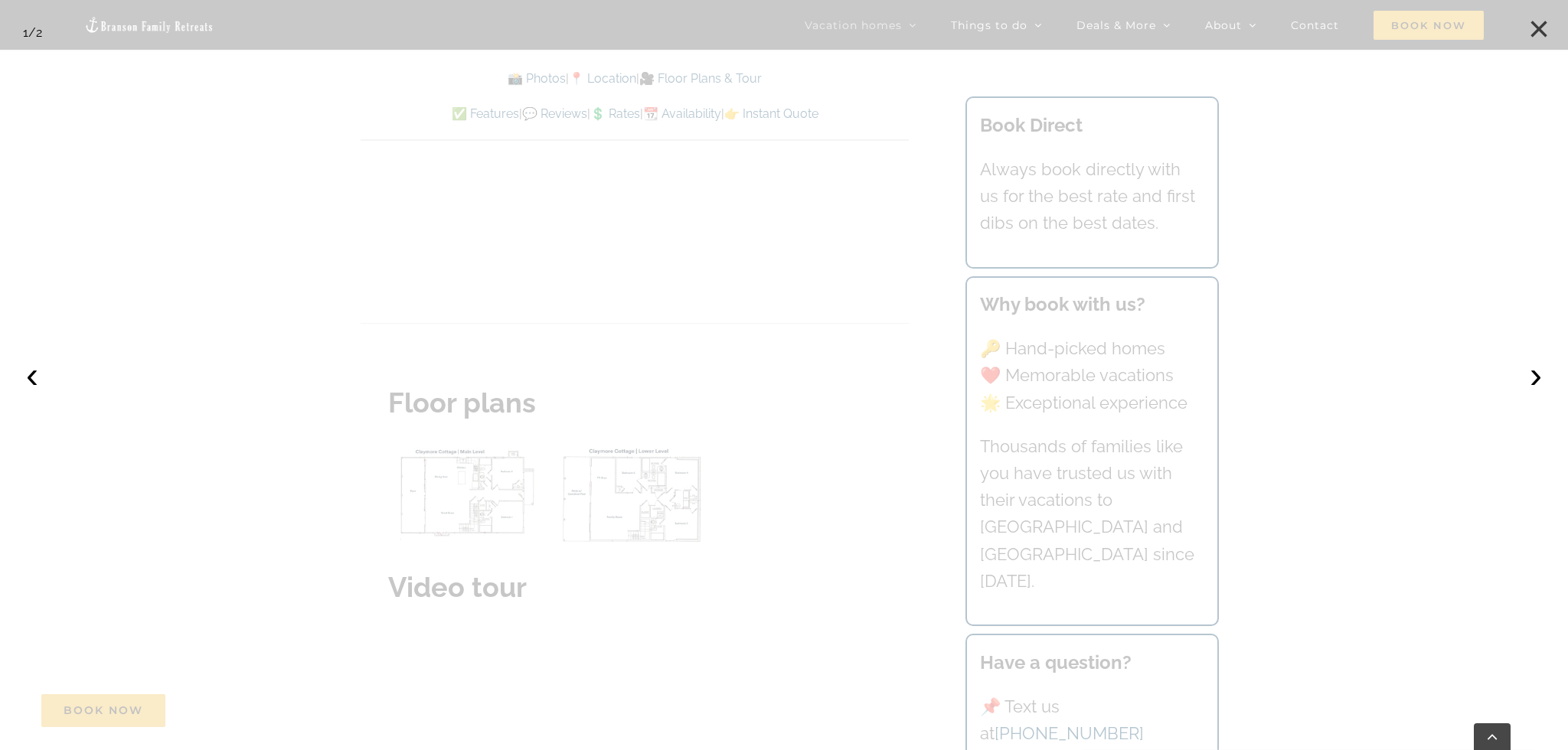
click at [1534, 25] on button "×" at bounding box center [1538, 29] width 34 height 34
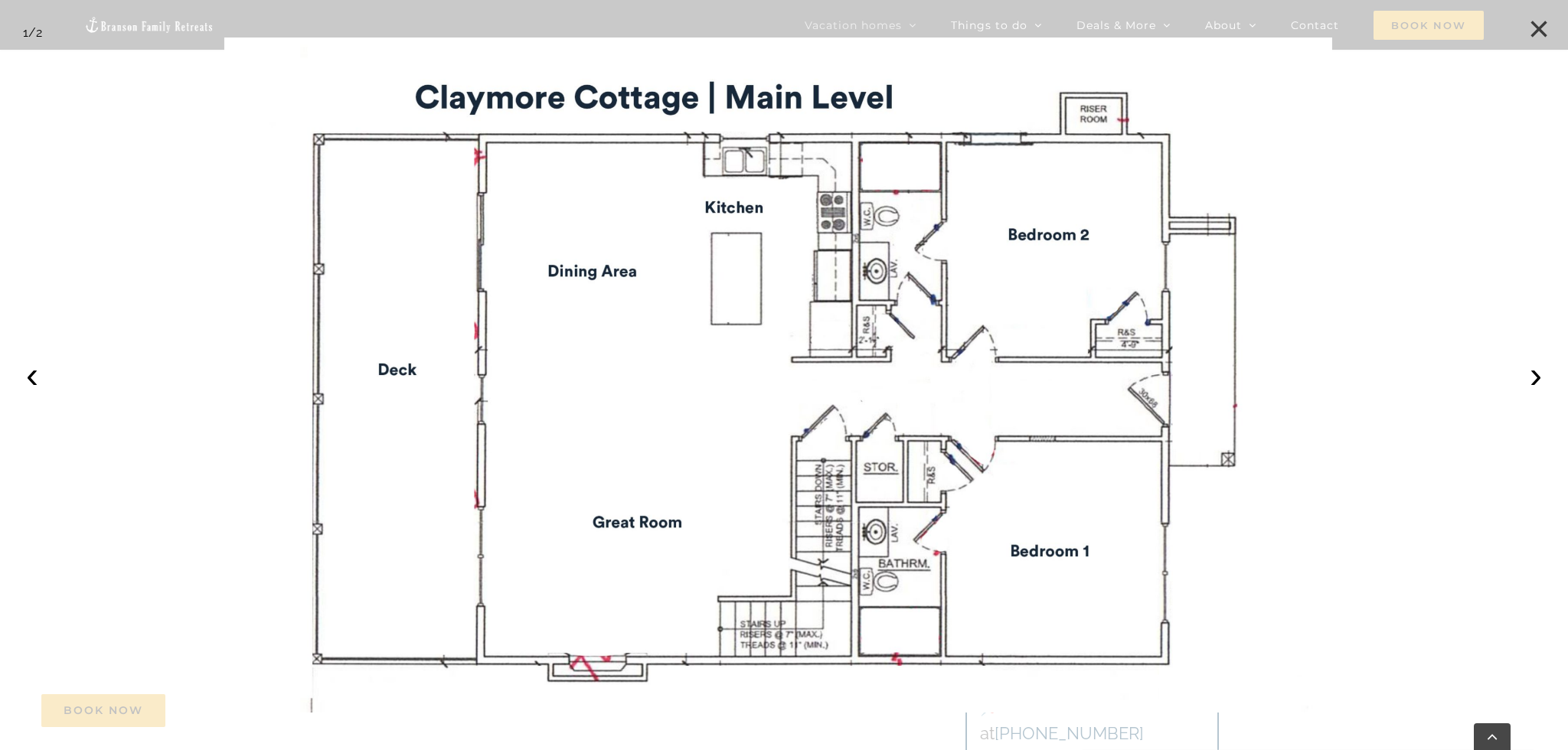
click at [1543, 32] on button "×" at bounding box center [1538, 29] width 34 height 34
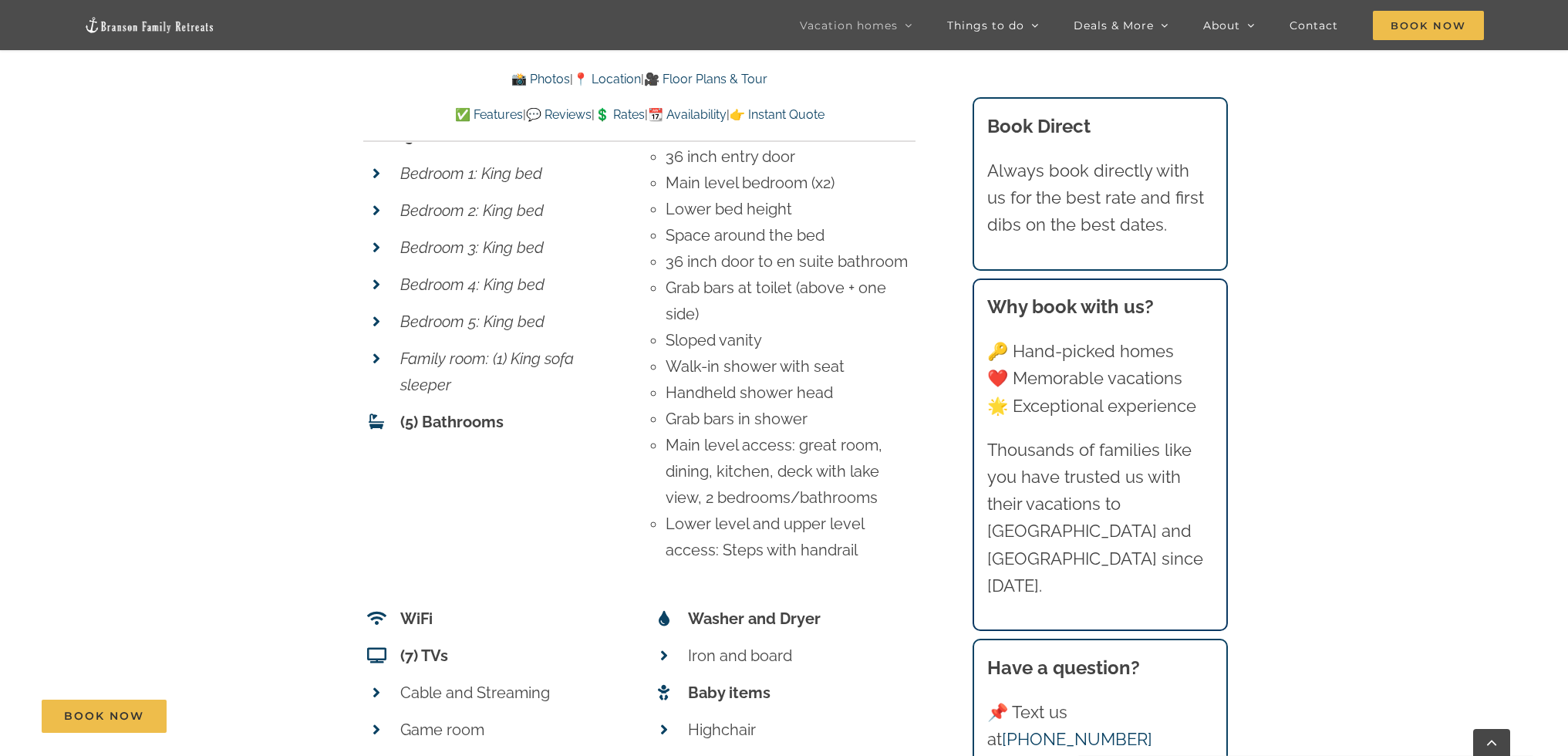
scroll to position [6443, 0]
